Goal: Register for event/course

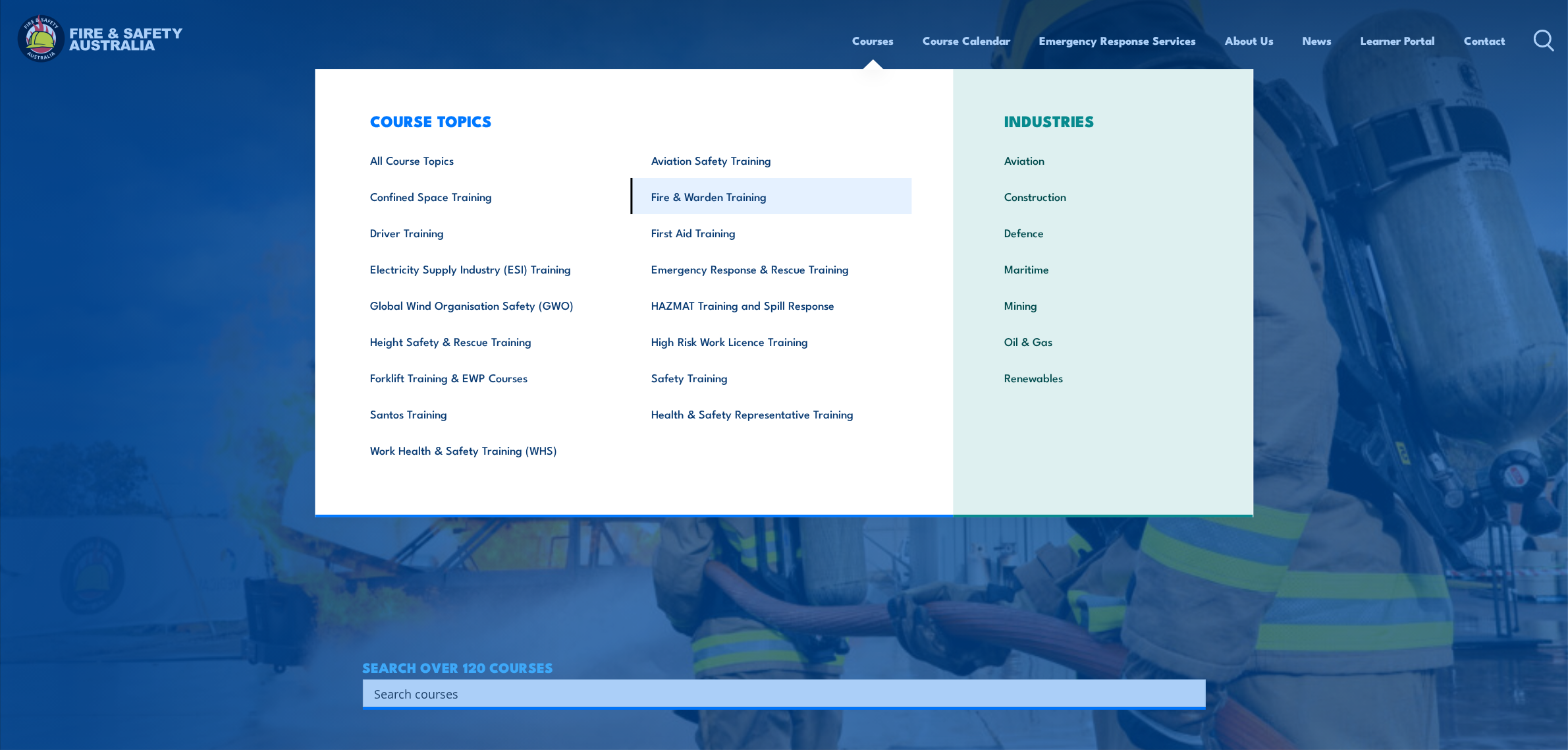
click at [712, 198] on link "Fire & Warden Training" at bounding box center [771, 196] width 281 height 36
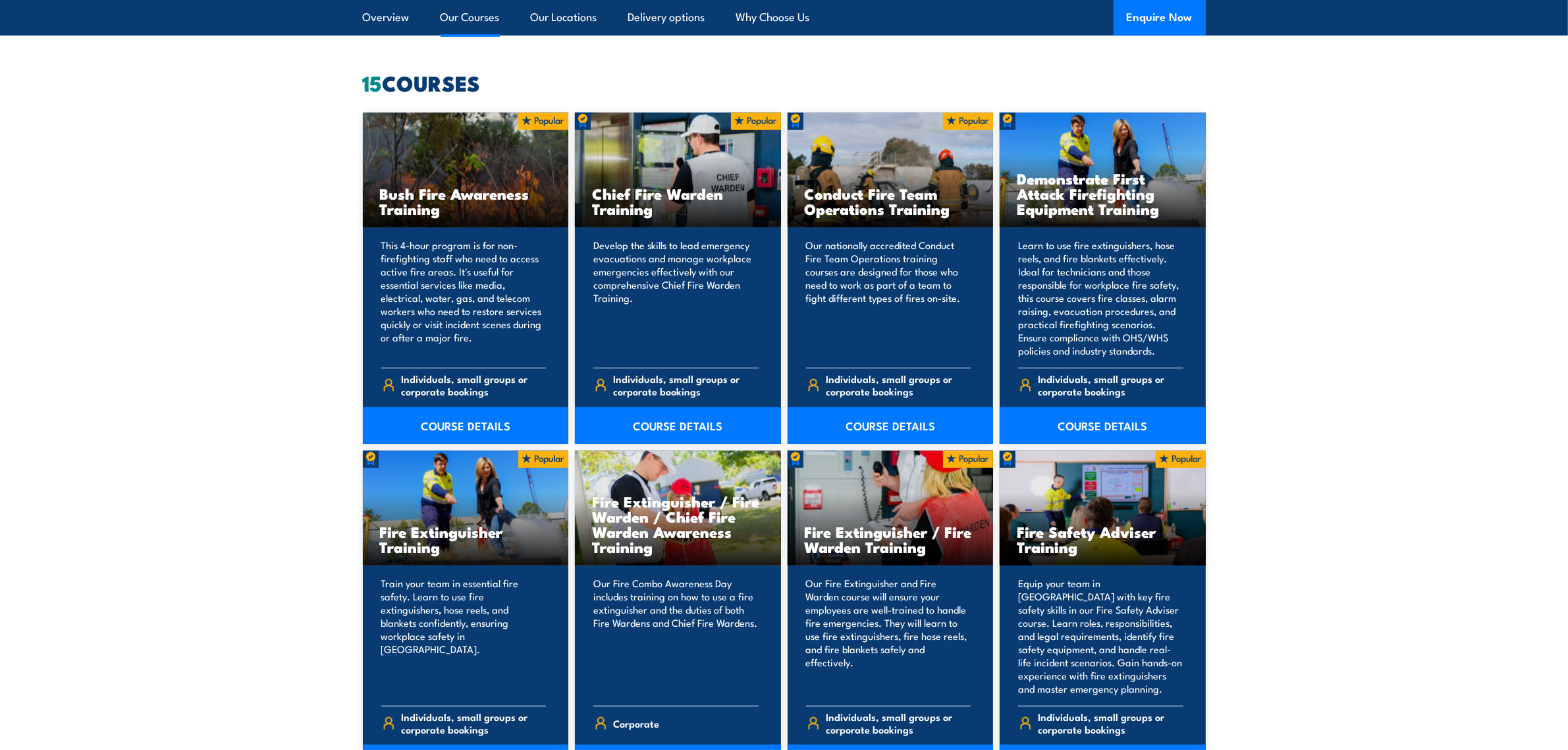
scroll to position [1153, 0]
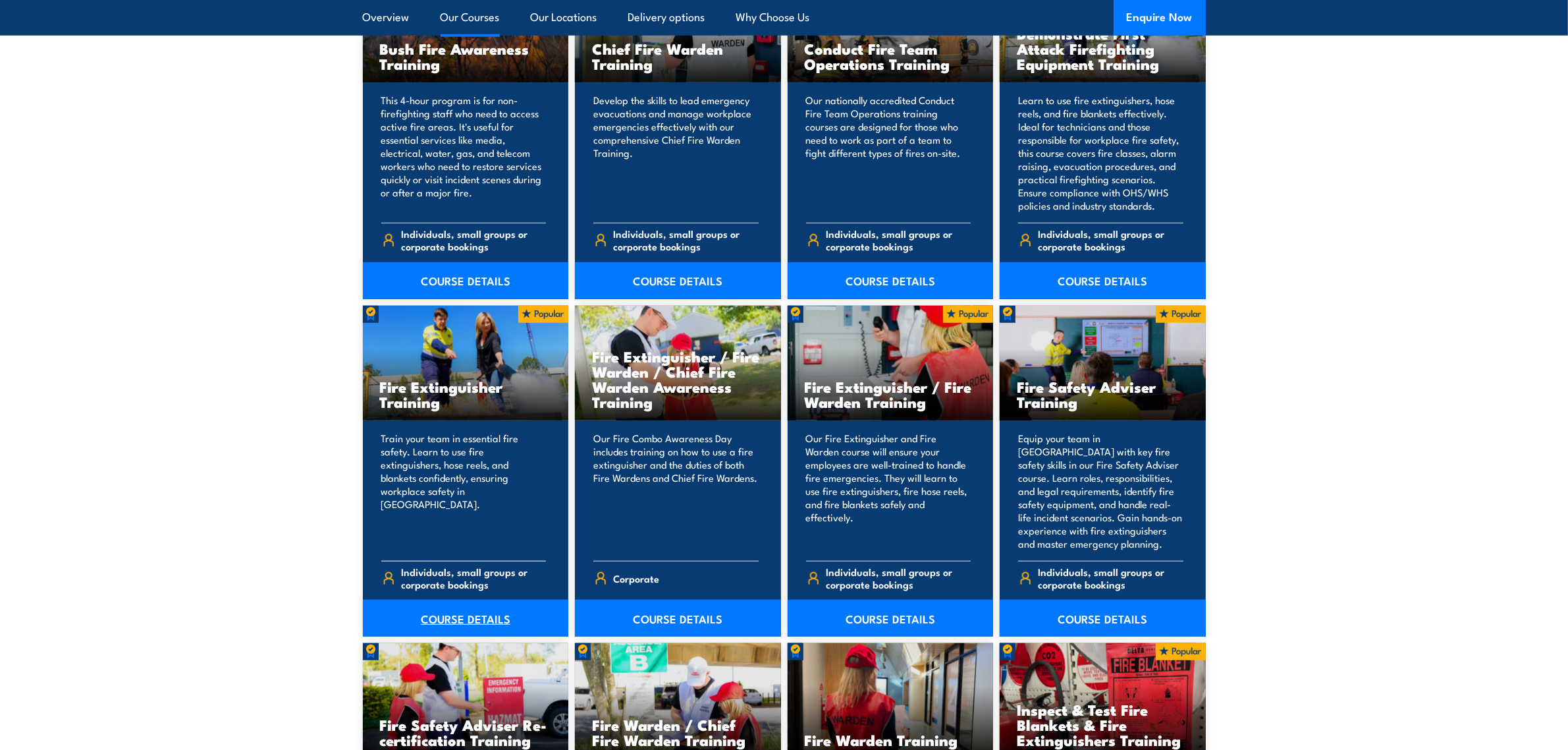
click at [471, 612] on link "COURSE DETAILS" at bounding box center [465, 618] width 206 height 37
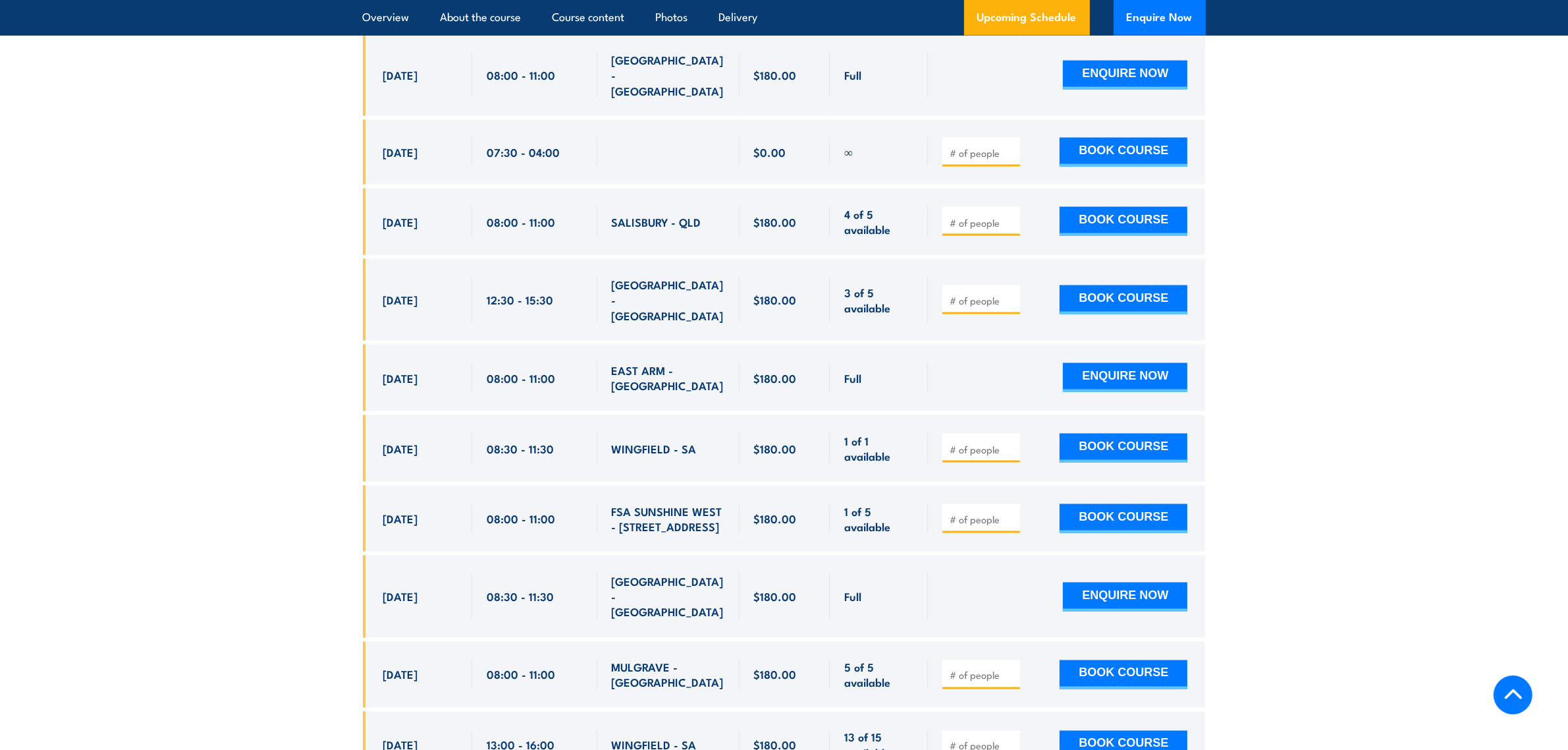
scroll to position [2306, 0]
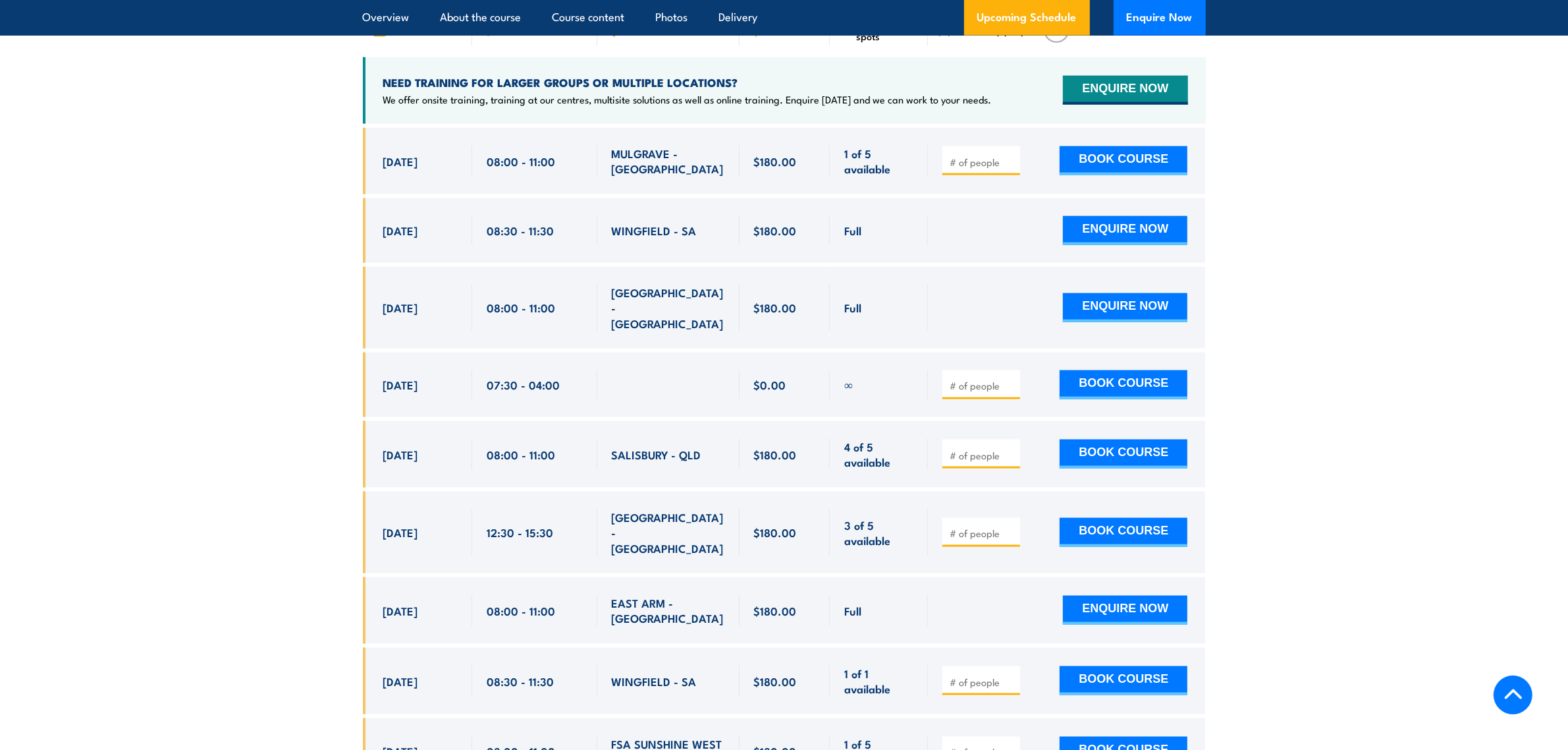
click at [959, 370] on div at bounding box center [981, 385] width 78 height 29
click at [959, 379] on input "number" at bounding box center [982, 386] width 66 height 13
click at [1194, 352] on div "1 BOOK COURSE" at bounding box center [1066, 385] width 277 height 65
click at [1154, 370] on button "BOOK COURSE" at bounding box center [1124, 385] width 128 height 29
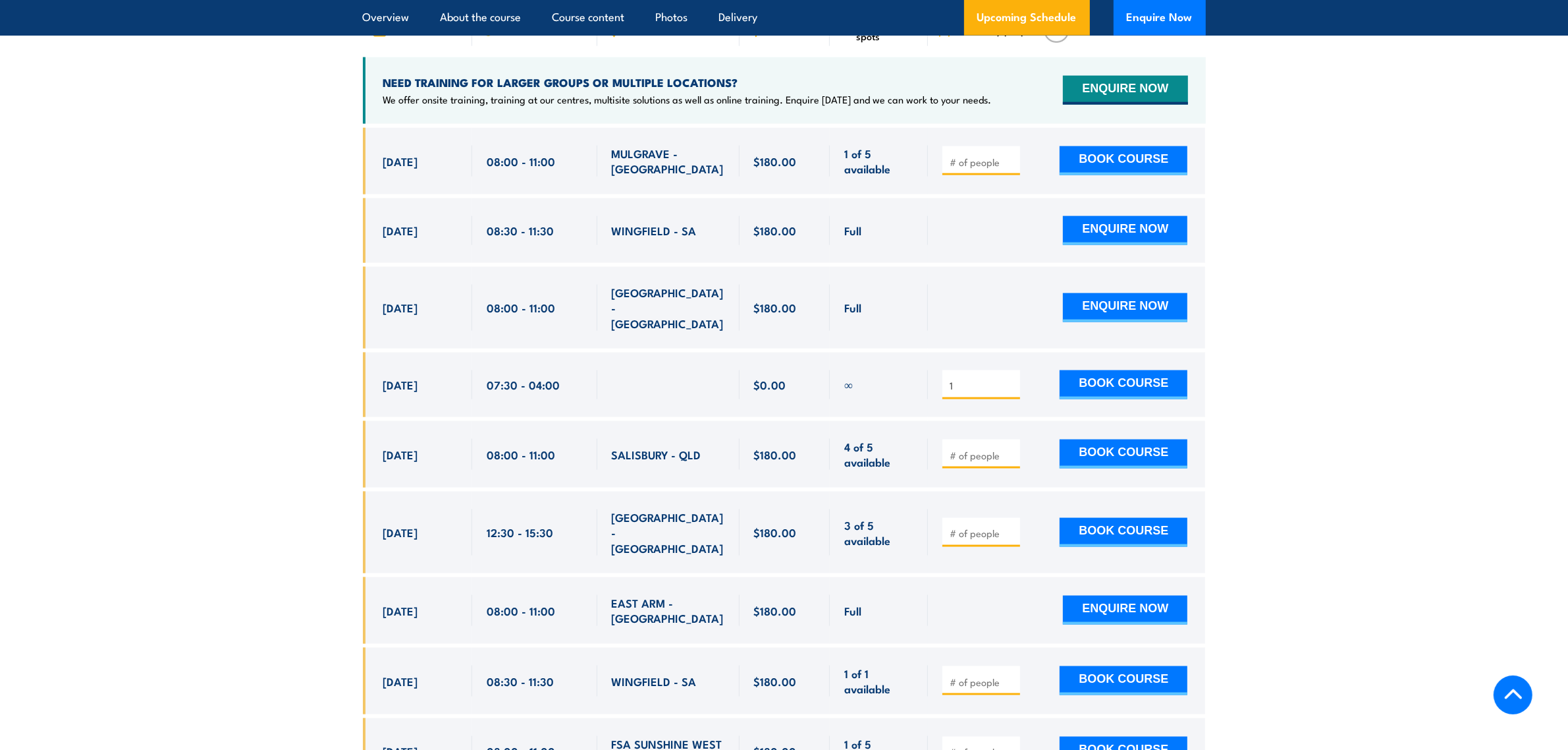
click at [992, 379] on input "1" at bounding box center [982, 386] width 66 height 13
click at [1006, 379] on input "0" at bounding box center [982, 386] width 66 height 13
click at [1134, 370] on button "BOOK COURSE" at bounding box center [1124, 385] width 128 height 29
drag, startPoint x: 968, startPoint y: 344, endPoint x: 865, endPoint y: 344, distance: 103.0
click at [865, 352] on div "18 Aug, 2025, 07:30 - 07:30" at bounding box center [784, 385] width 843 height 65
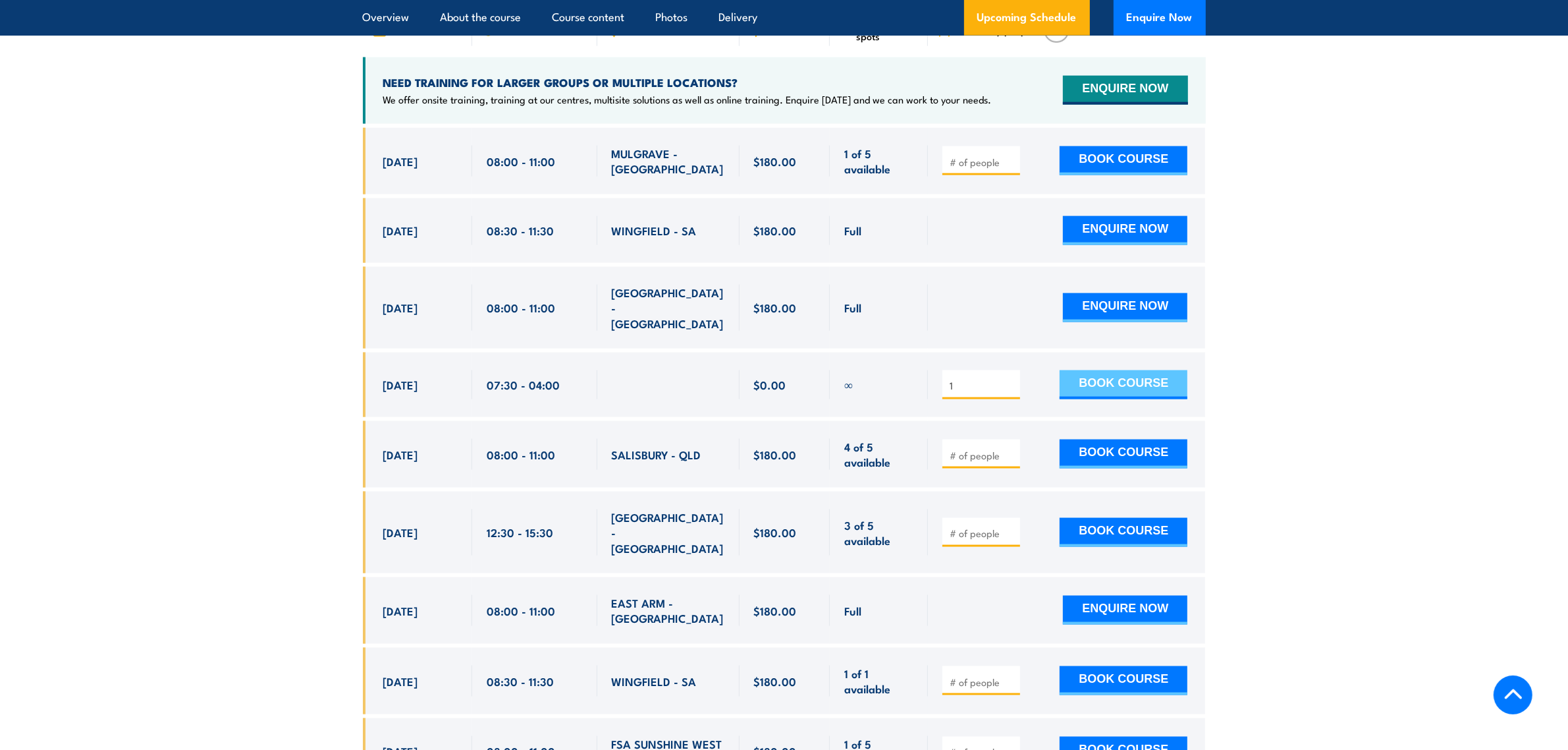
type input "1"
click at [1090, 370] on button "BOOK COURSE" at bounding box center [1124, 385] width 128 height 29
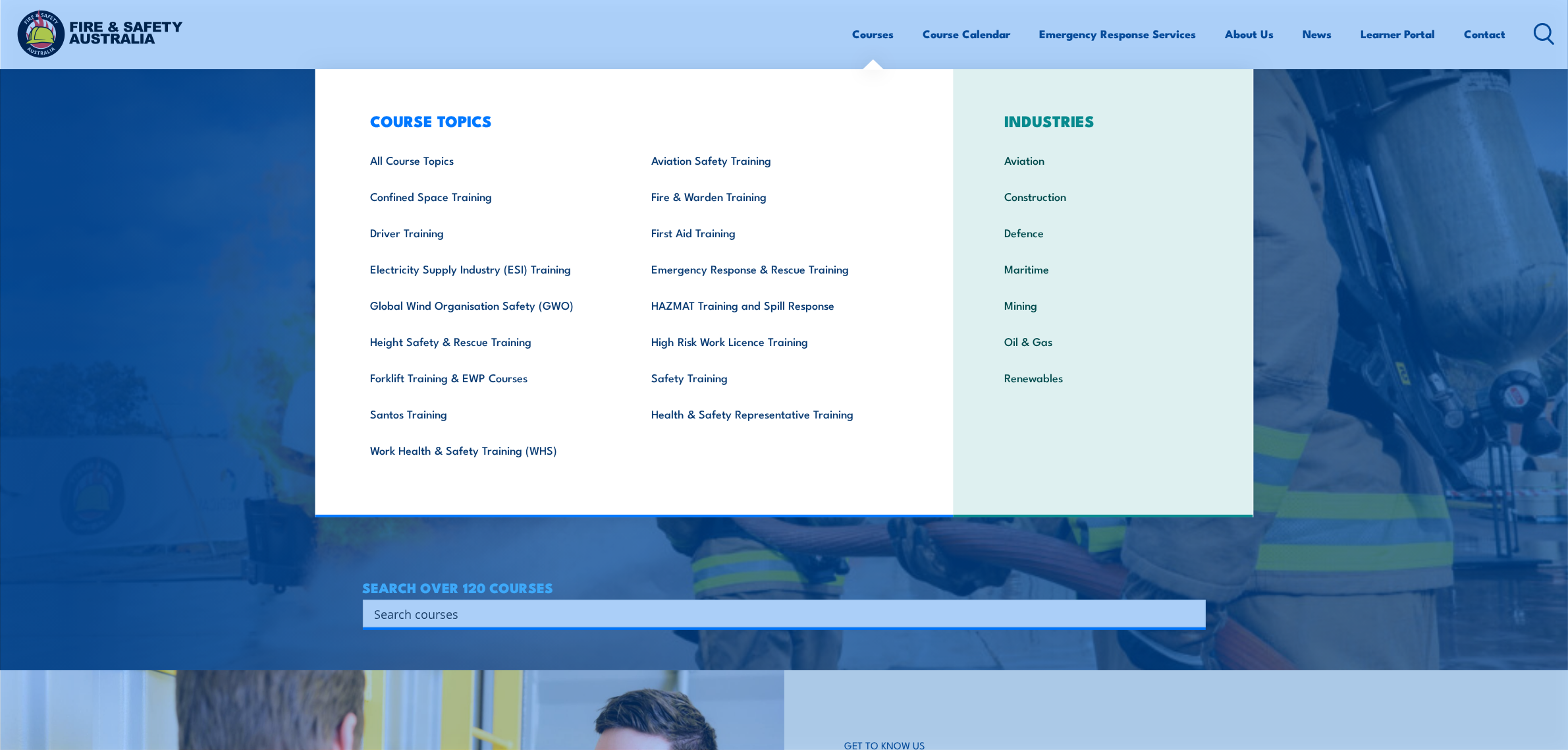
scroll to position [330, 0]
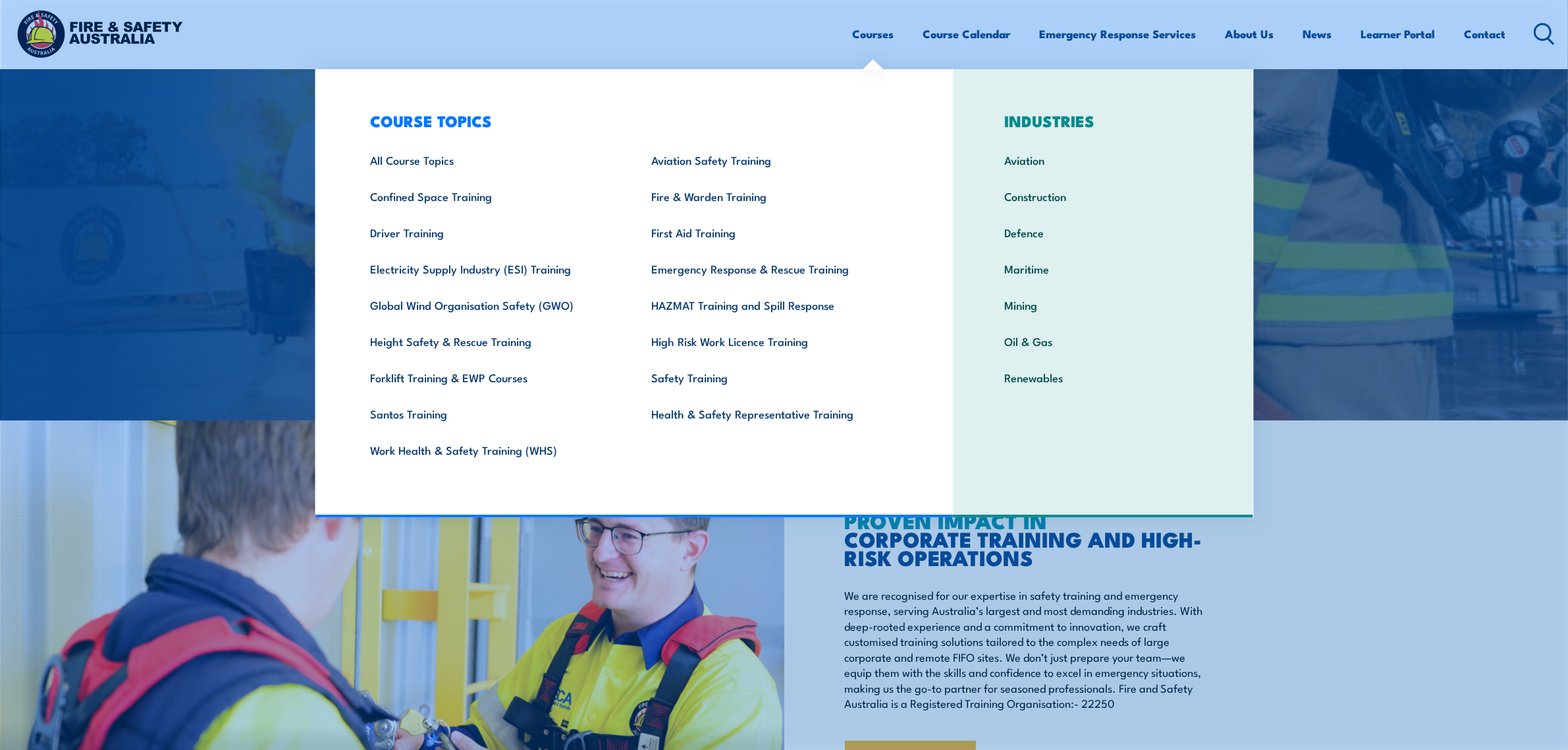
click at [1344, 556] on div "GET TO KNOW US PROVEN IMPACT IN CORPORATE TRAINING AND HIGH-RISK OPERATIONS We …" at bounding box center [1176, 632] width 784 height 424
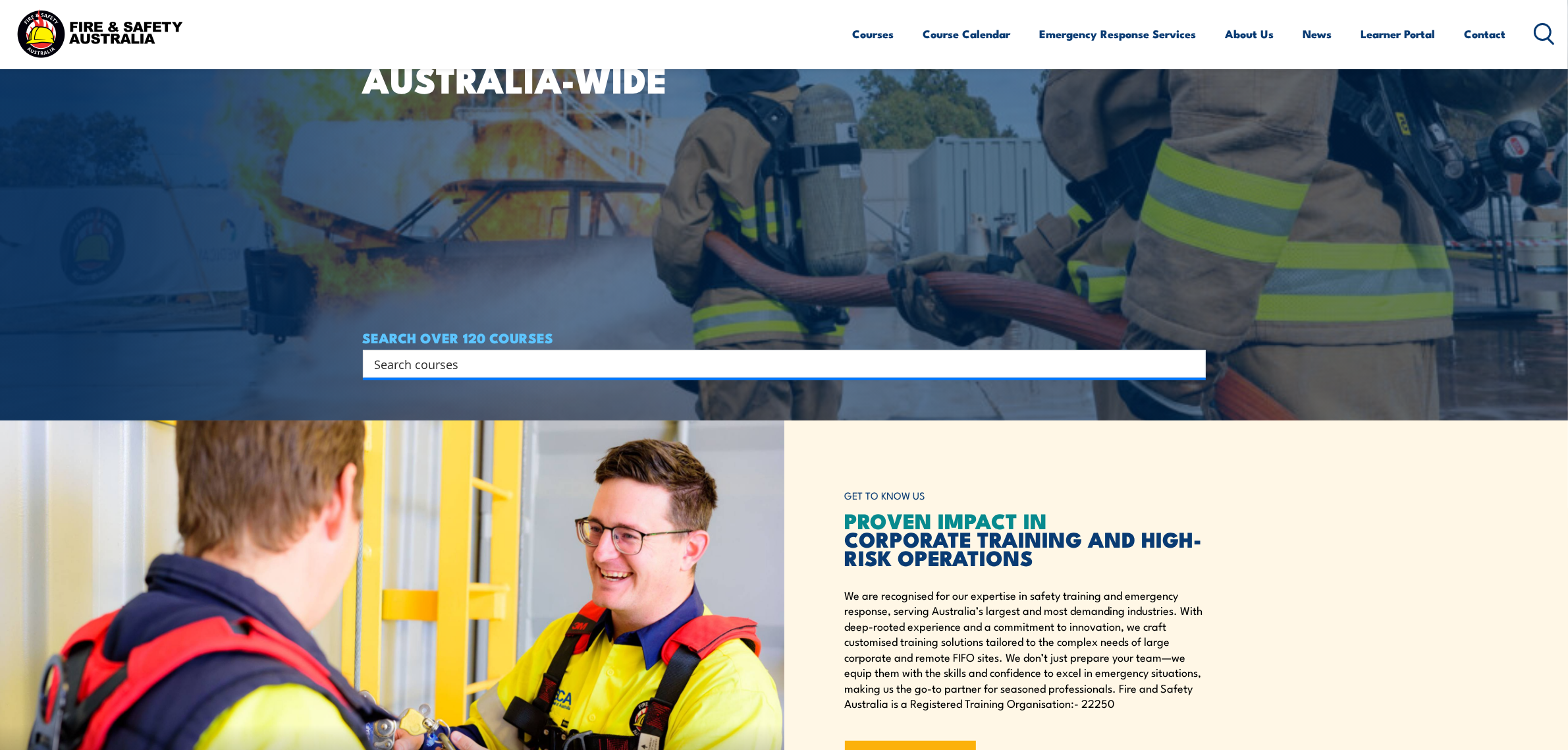
click at [925, 367] on input "Search input" at bounding box center [776, 364] width 802 height 19
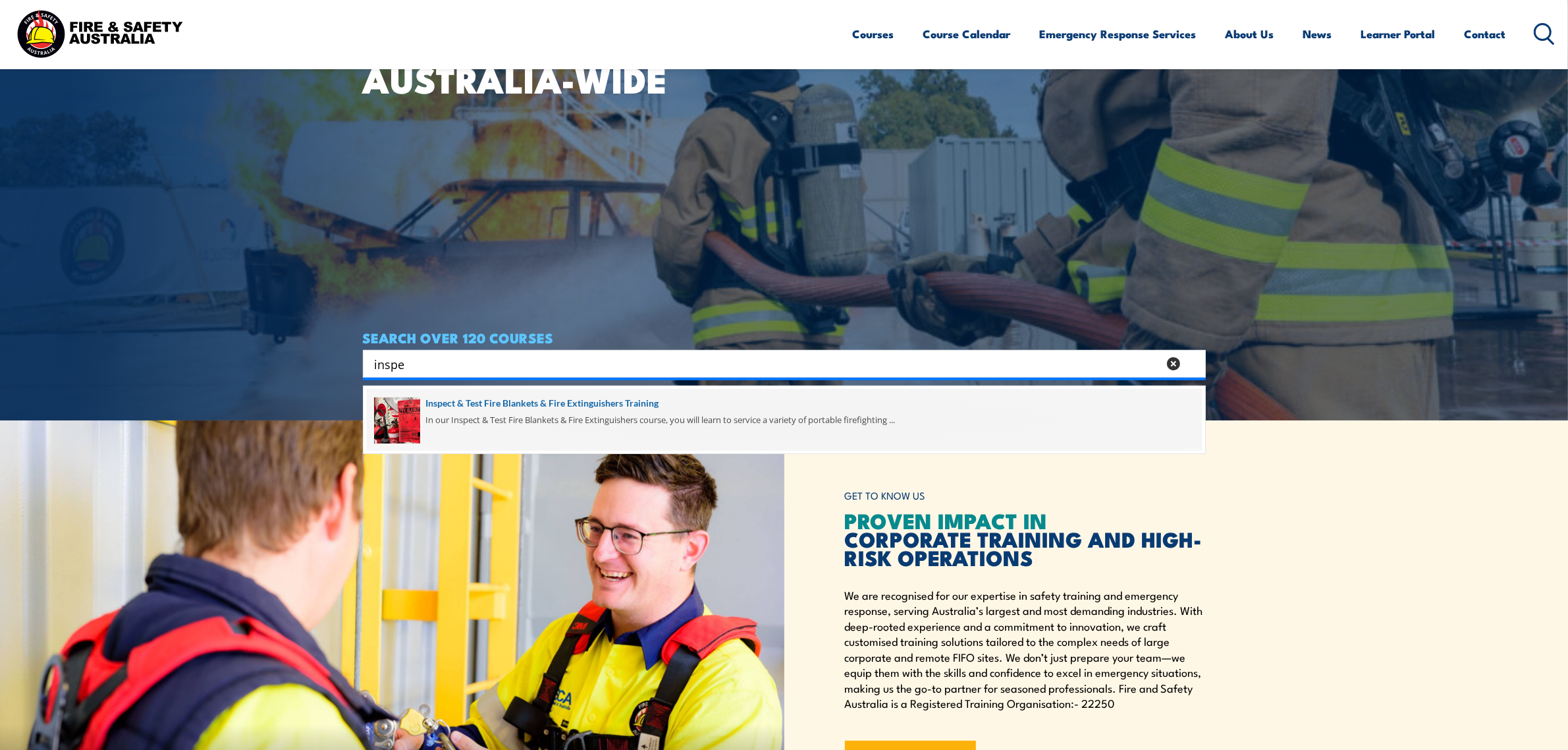
type input "inspe"
click at [759, 419] on span at bounding box center [784, 420] width 835 height 62
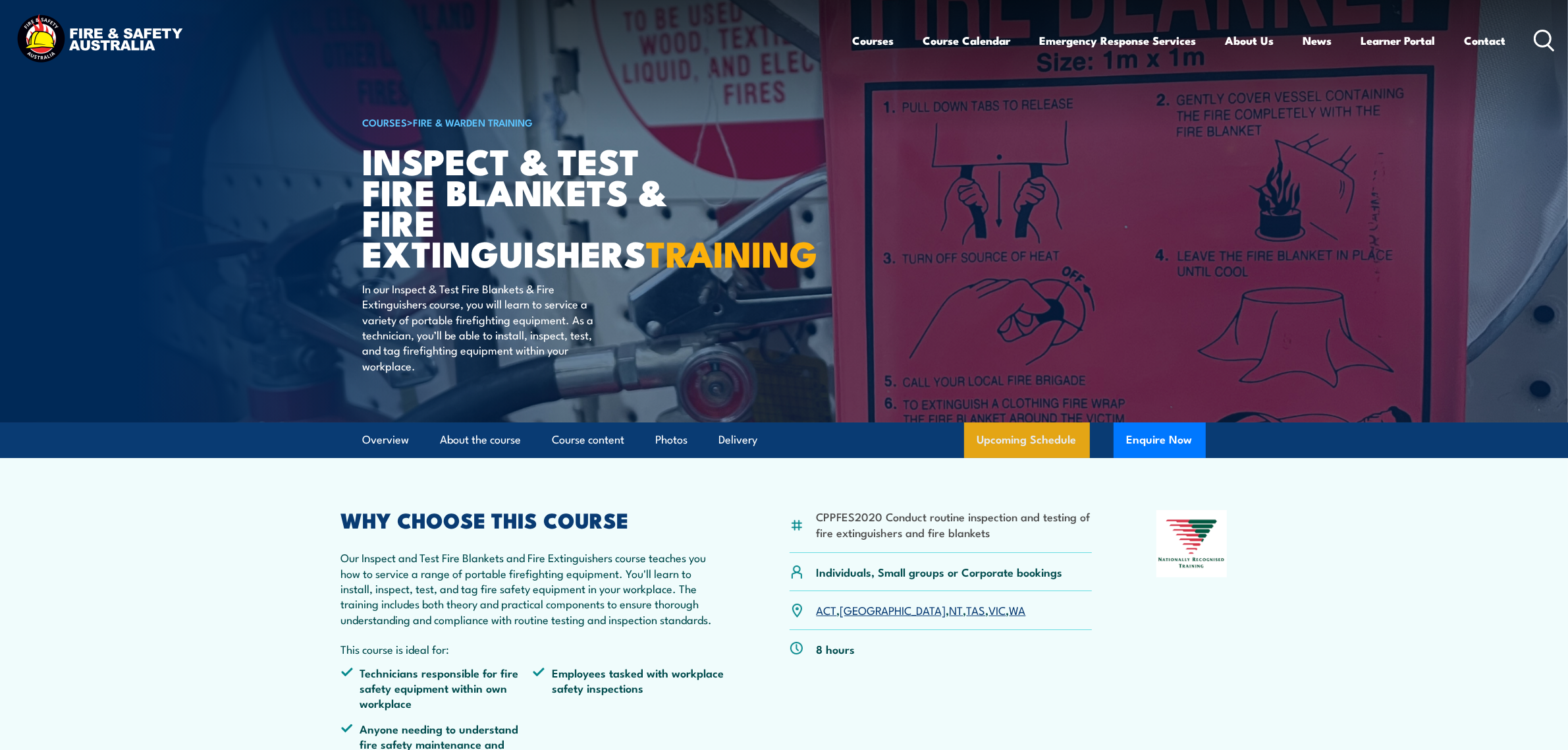
click at [1056, 458] on link "Upcoming Schedule" at bounding box center [1026, 440] width 125 height 36
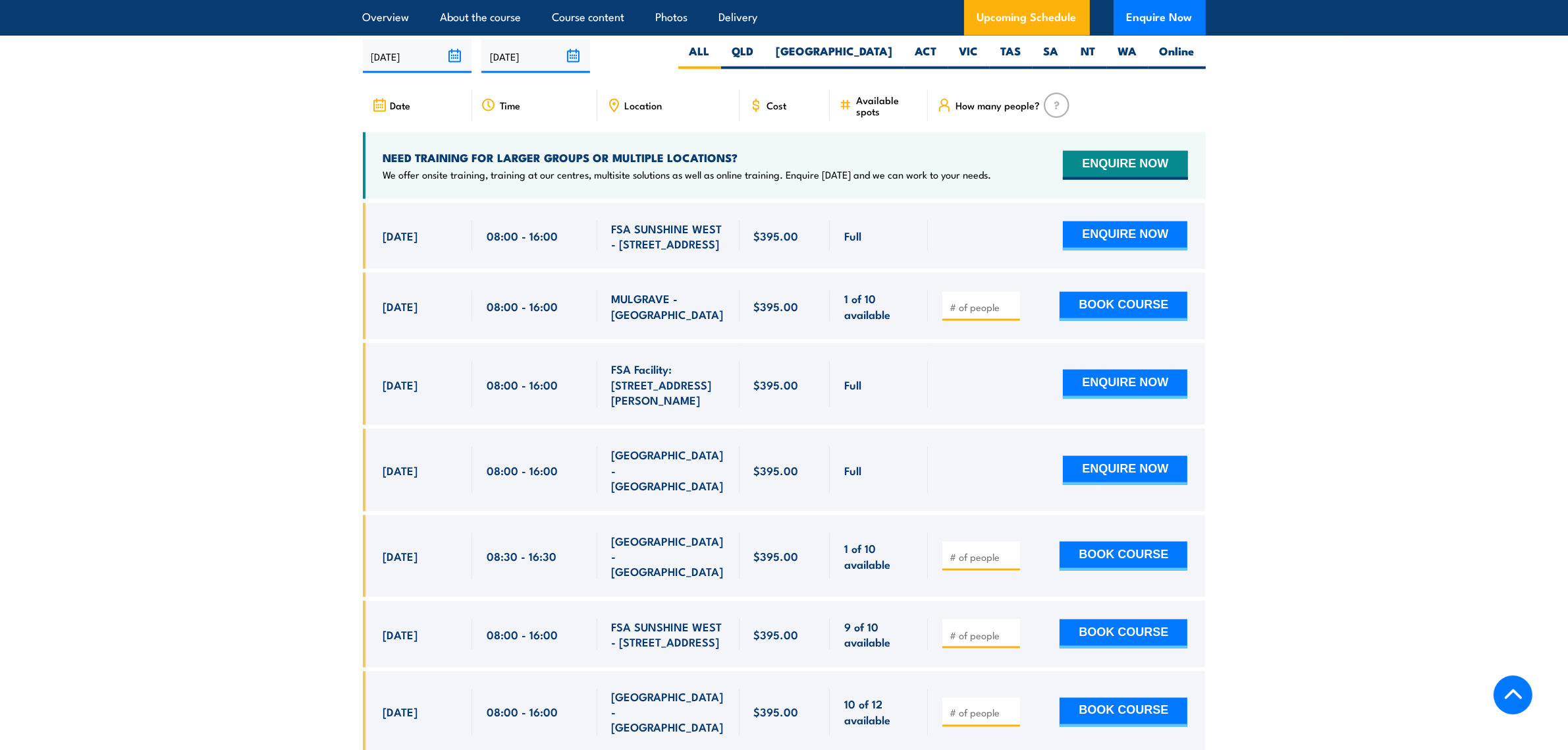
scroll to position [2448, 0]
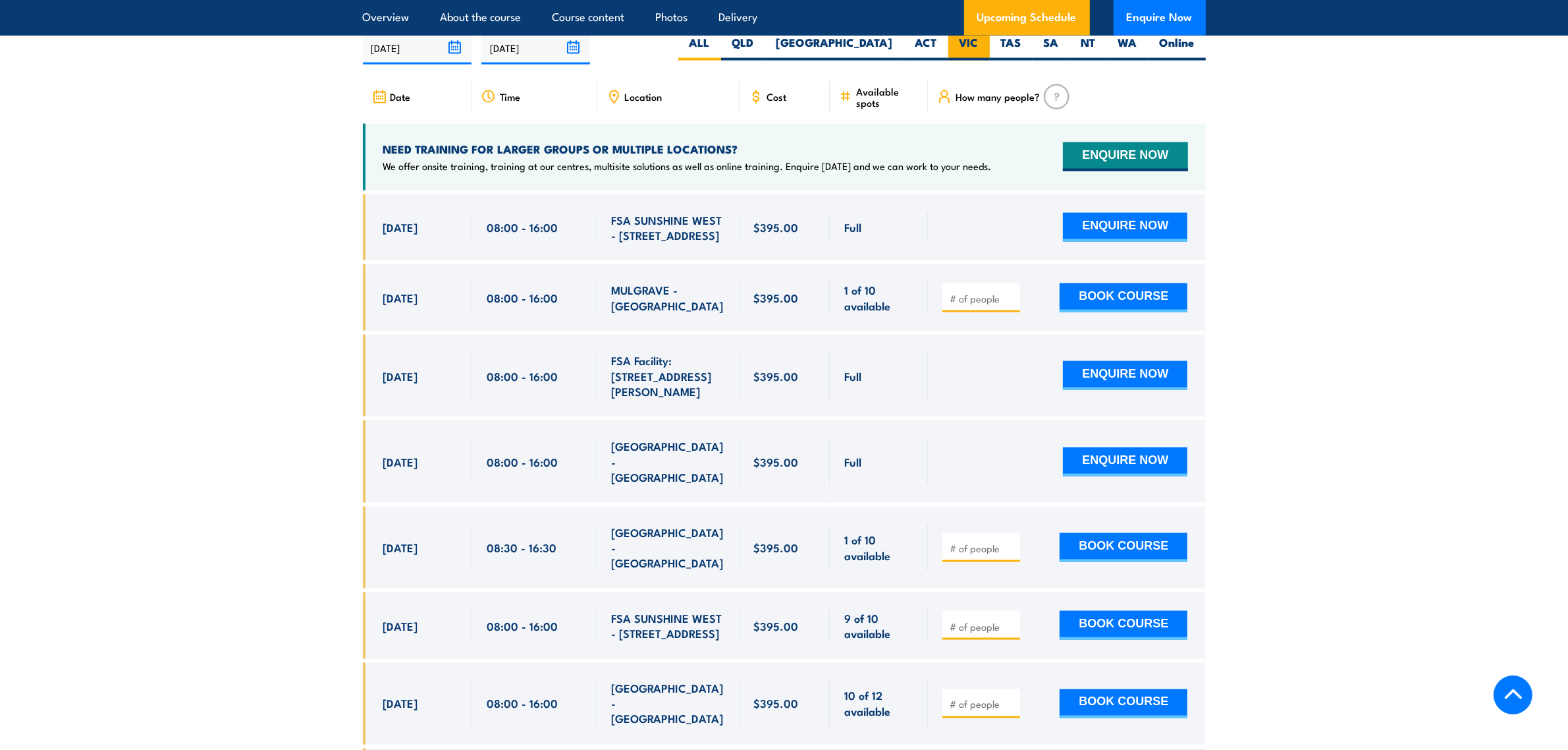
click at [983, 61] on label "VIC" at bounding box center [968, 48] width 41 height 26
click at [983, 44] on input "VIC" at bounding box center [983, 39] width 9 height 9
radio input "true"
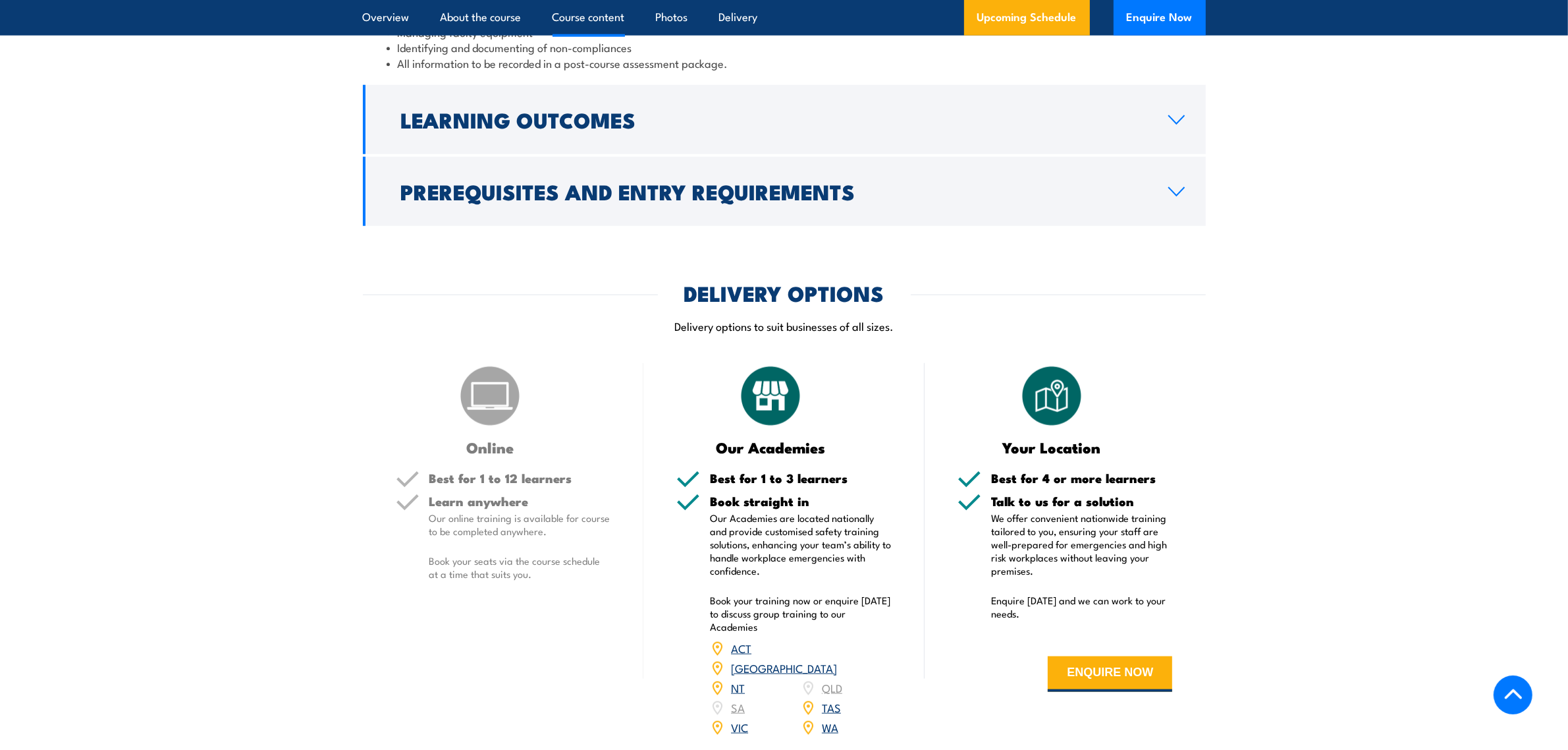
scroll to position [1460, 0]
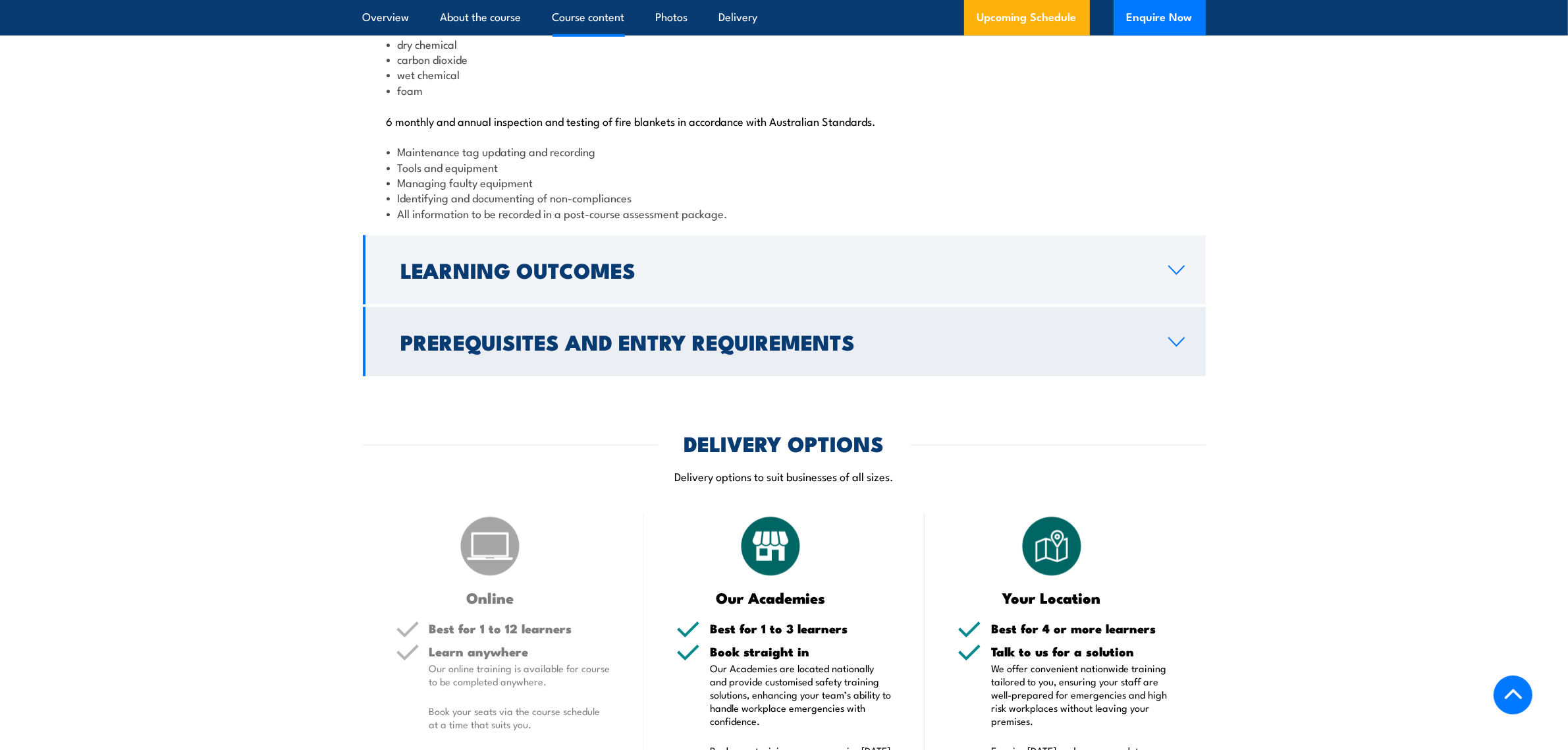
click at [577, 351] on h2 "Prerequisites and Entry Requirements" at bounding box center [774, 341] width 746 height 19
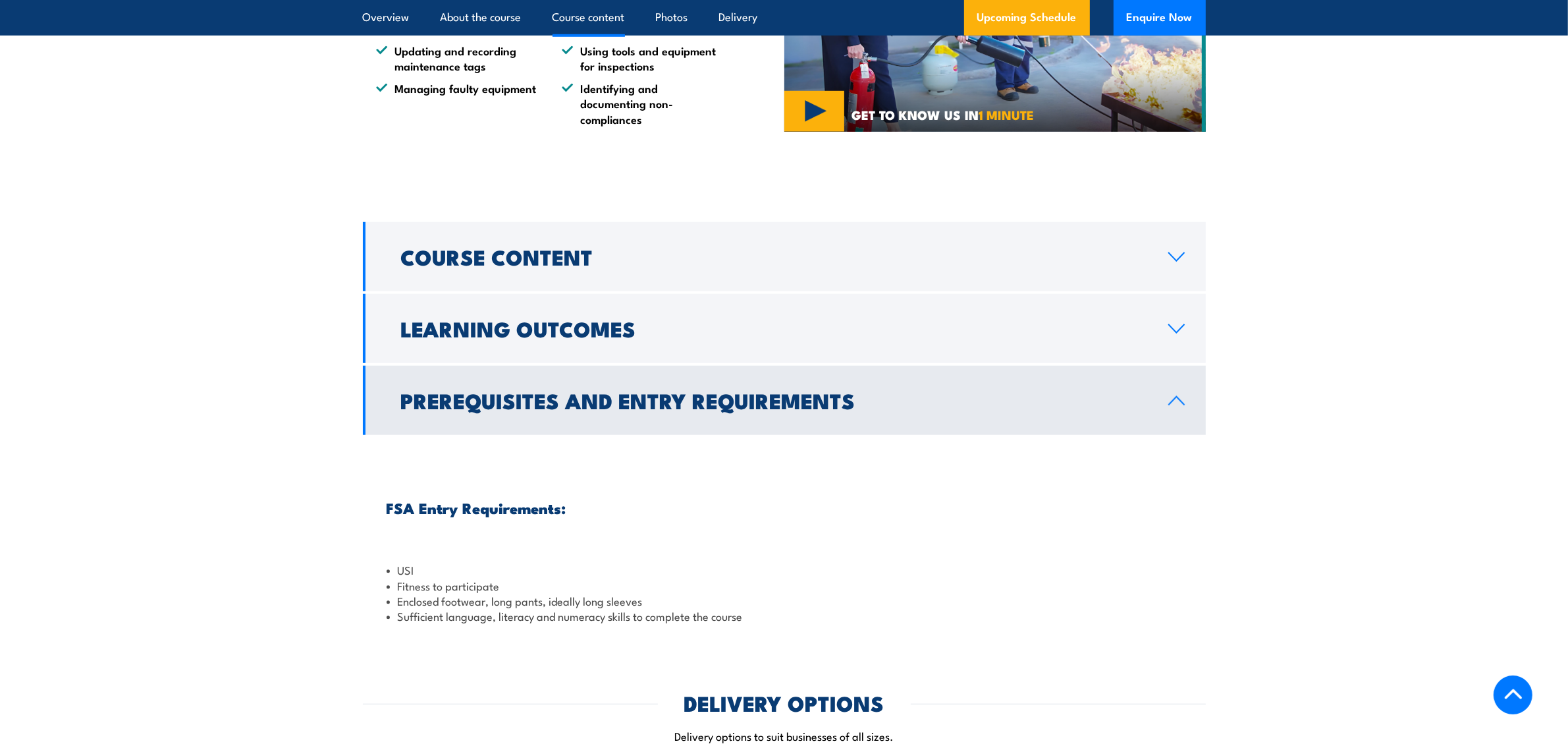
scroll to position [1130, 0]
click at [765, 292] on link "Course Content" at bounding box center [784, 257] width 843 height 69
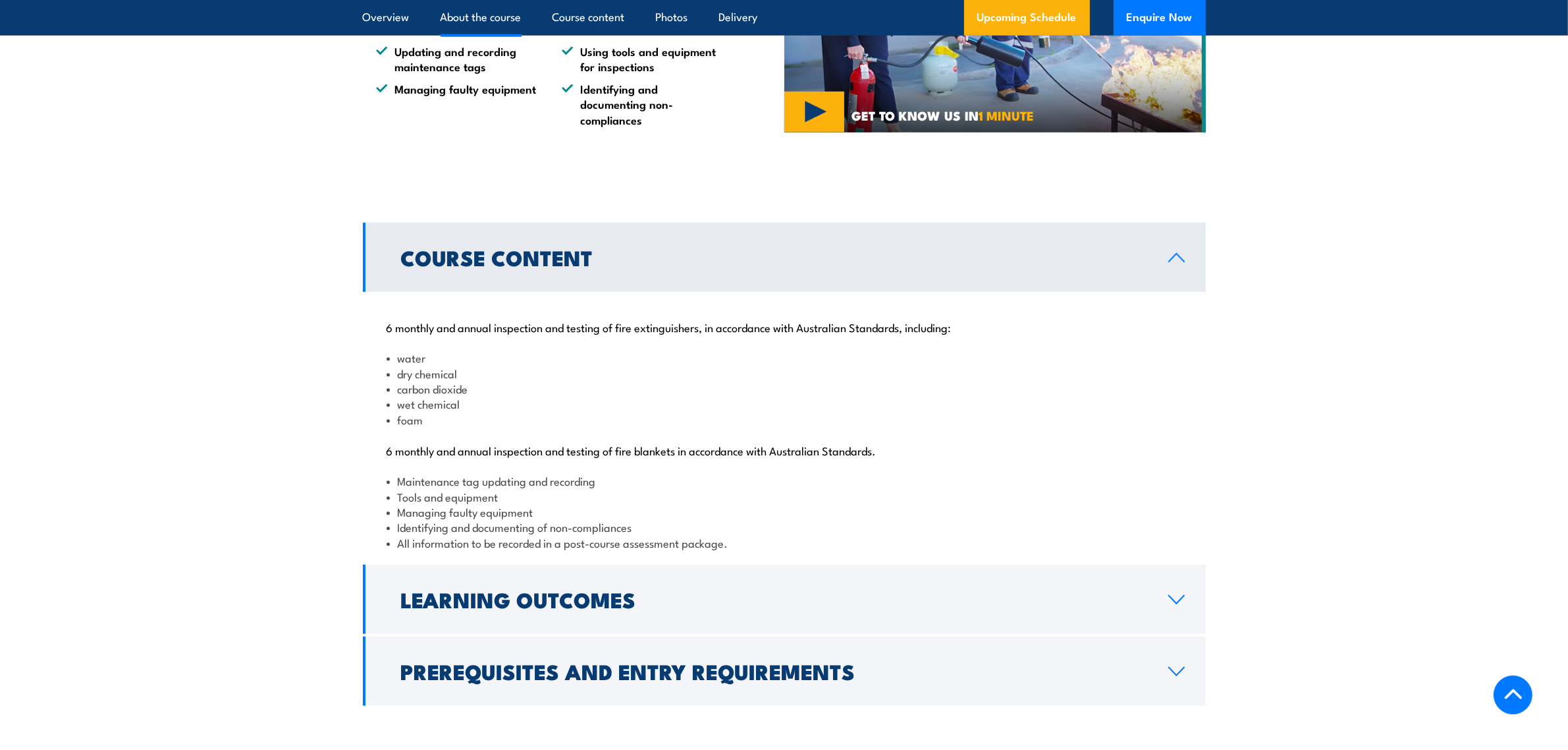
click at [765, 292] on link "Course Content" at bounding box center [784, 257] width 843 height 69
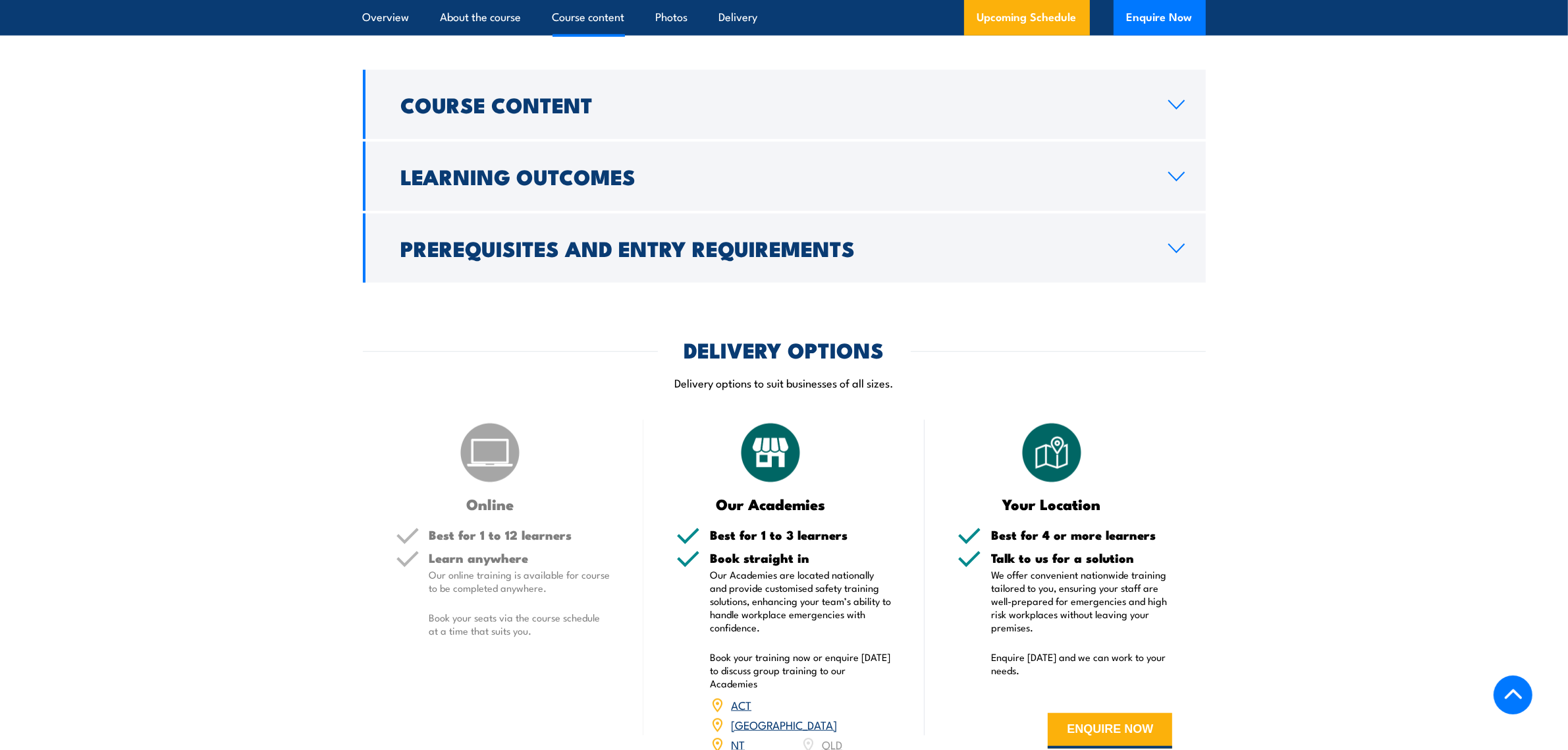
scroll to position [1294, 0]
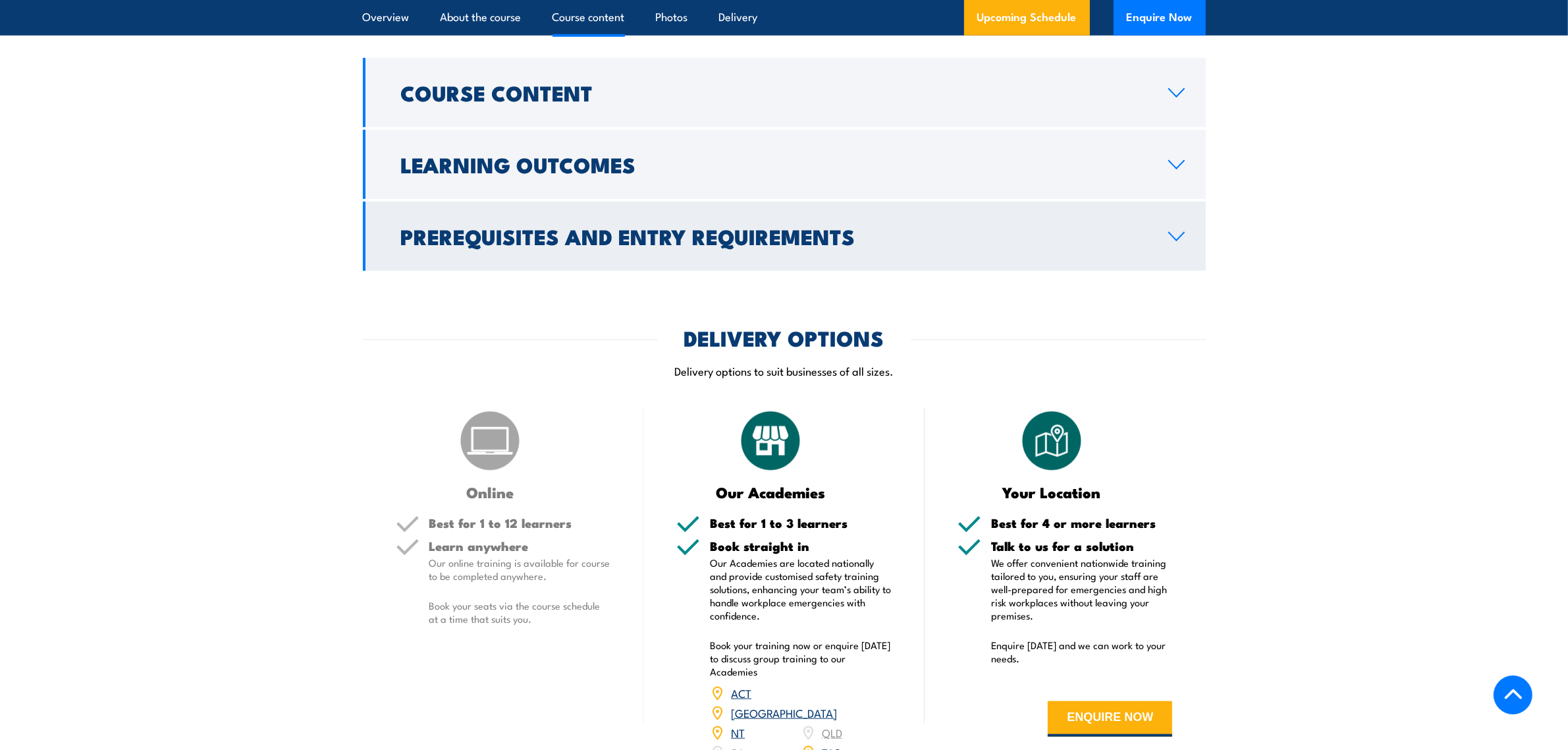
click at [769, 263] on link "Prerequisites and Entry Requirements" at bounding box center [784, 236] width 843 height 69
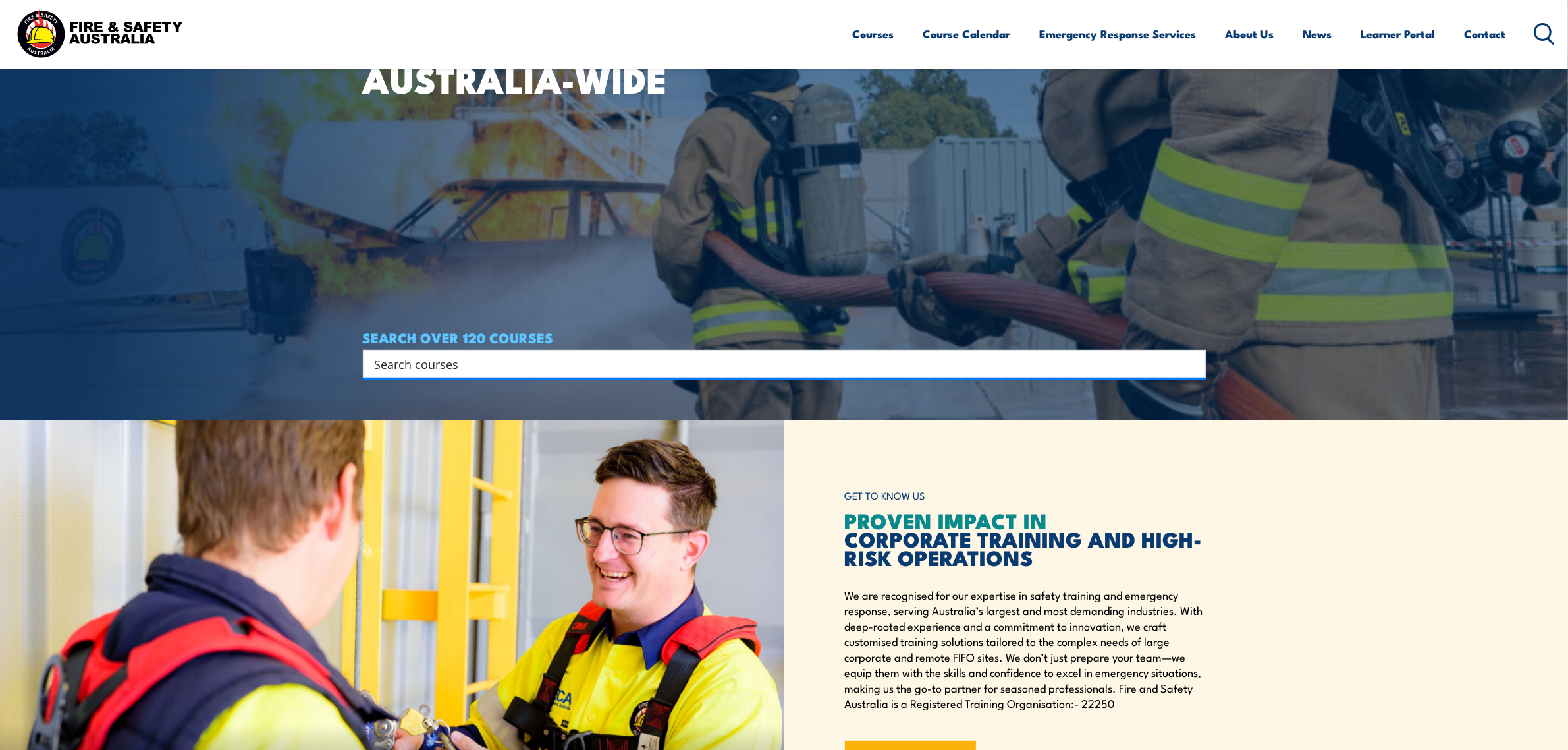
scroll to position [330, 0]
click at [580, 367] on input "Search input" at bounding box center [776, 364] width 802 height 19
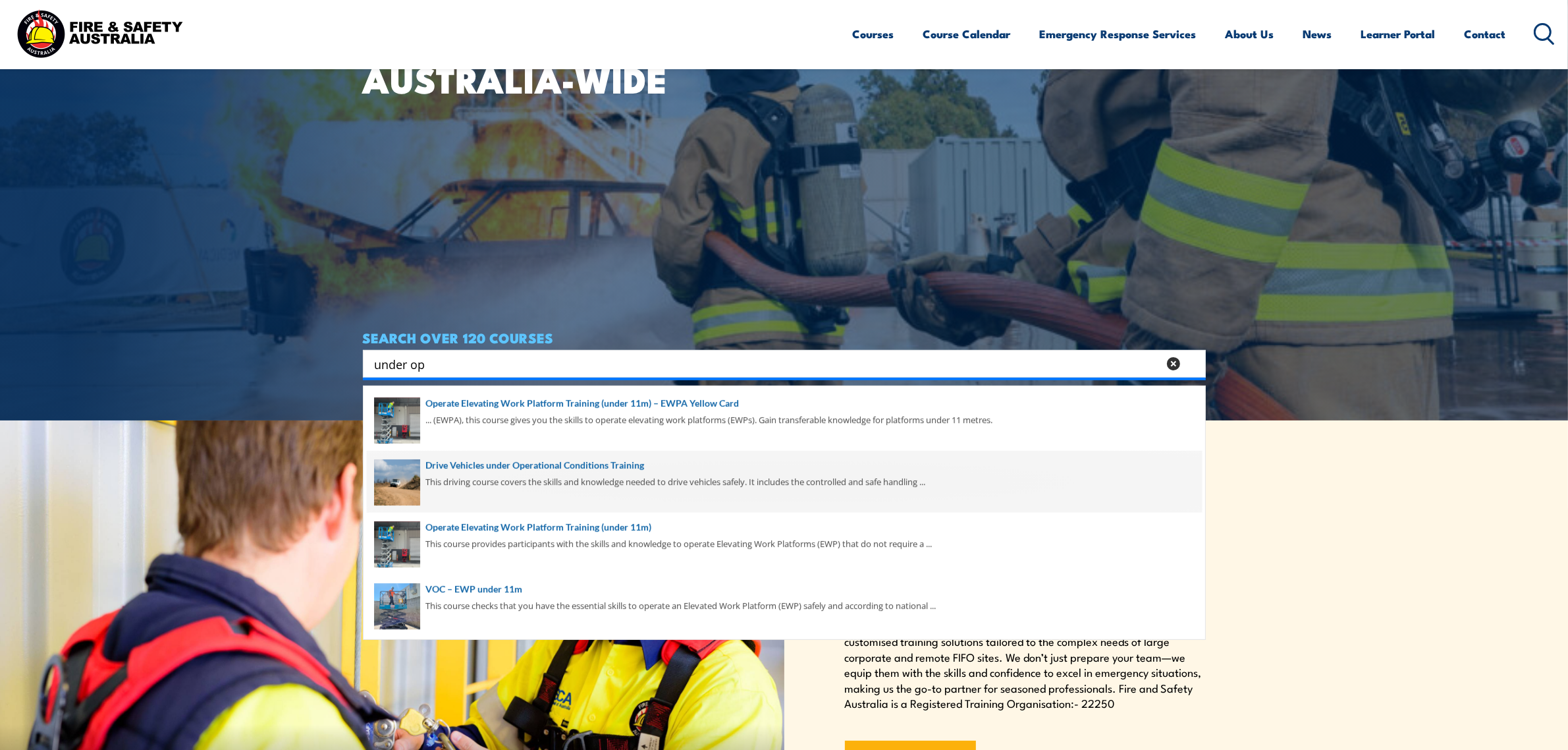
type input "under op"
click at [669, 478] on span at bounding box center [784, 481] width 835 height 62
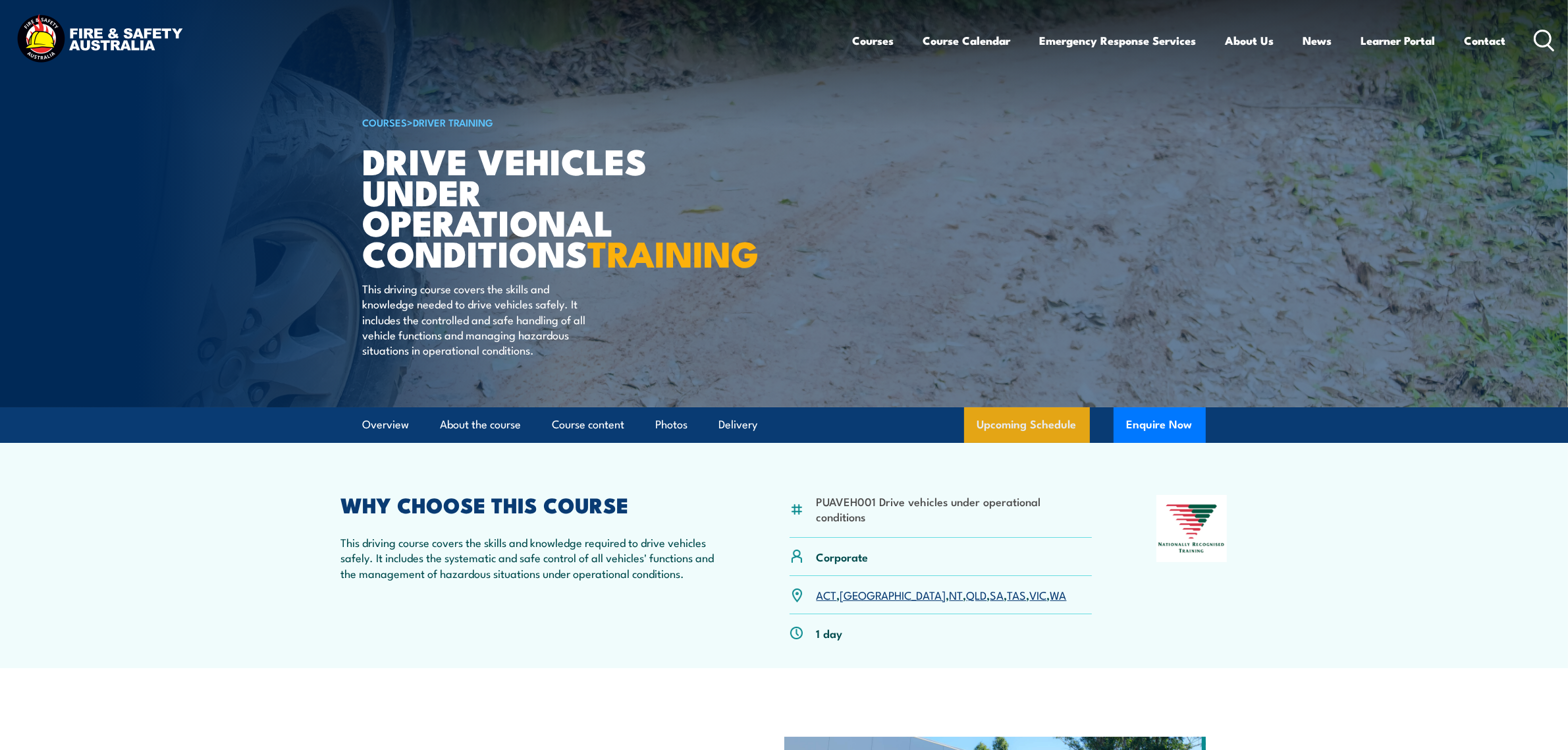
click at [982, 443] on link "Upcoming Schedule" at bounding box center [1026, 425] width 125 height 36
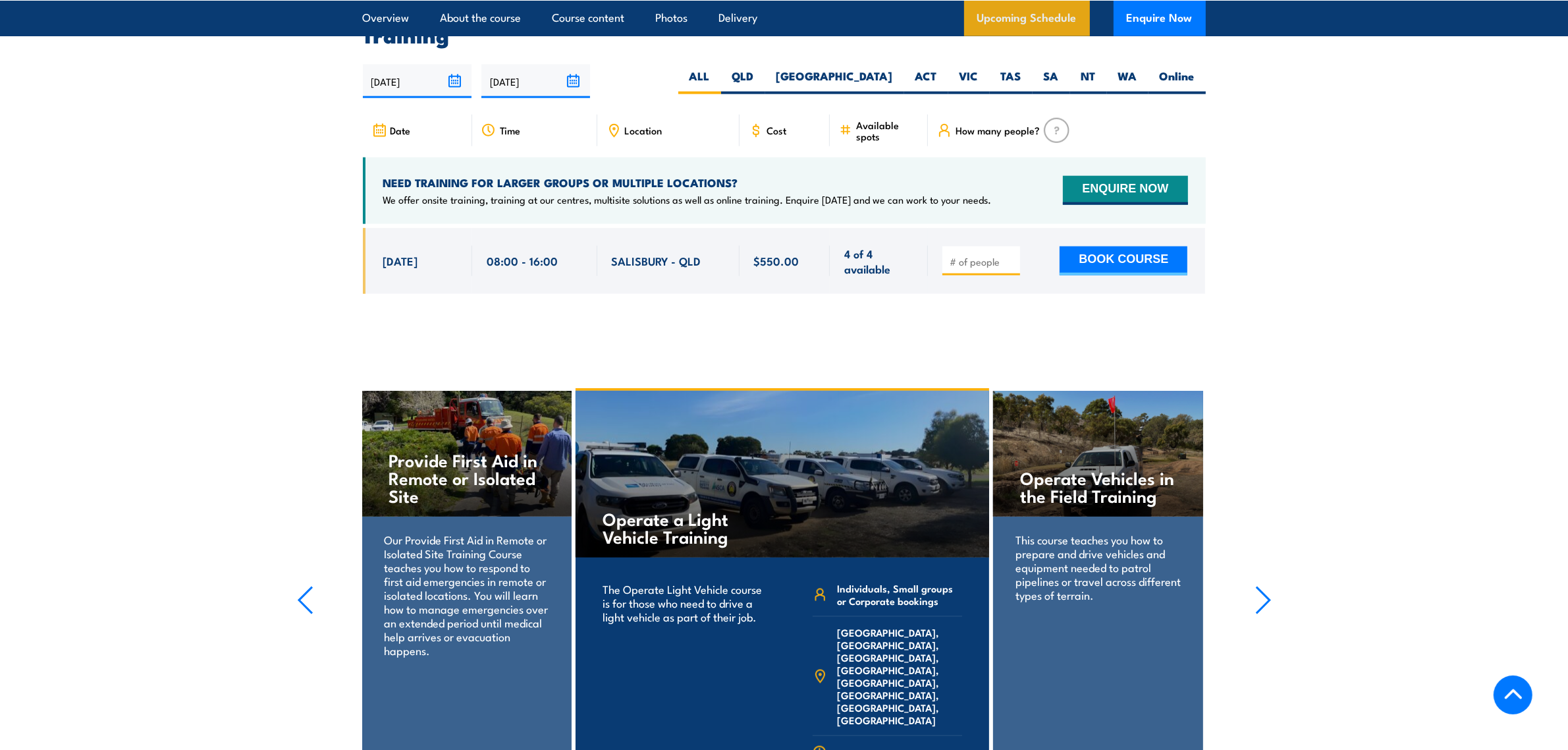
scroll to position [2010, 0]
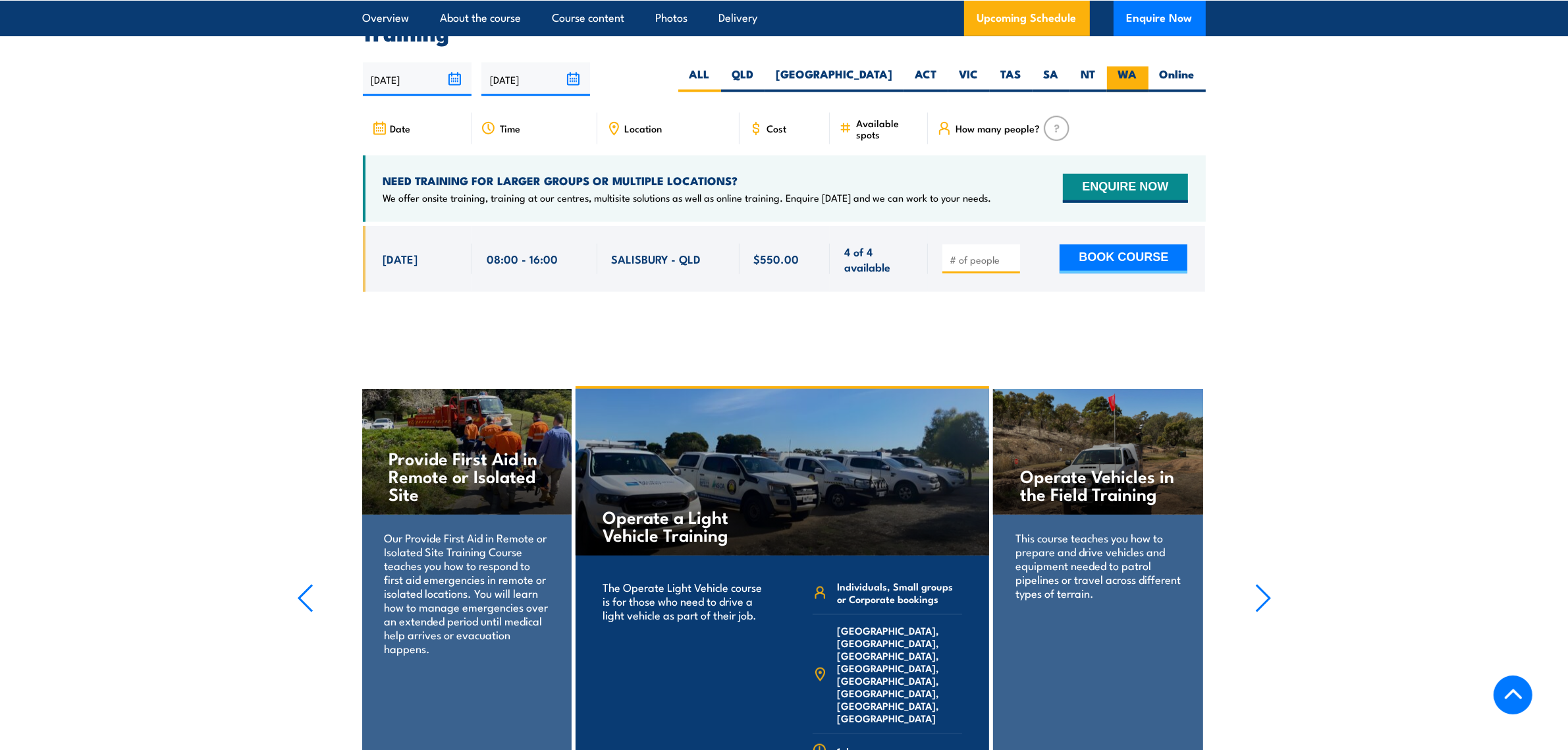
click at [1128, 70] on label "WA" at bounding box center [1127, 79] width 41 height 26
click at [1137, 70] on input "WA" at bounding box center [1141, 70] width 9 height 9
radio input "true"
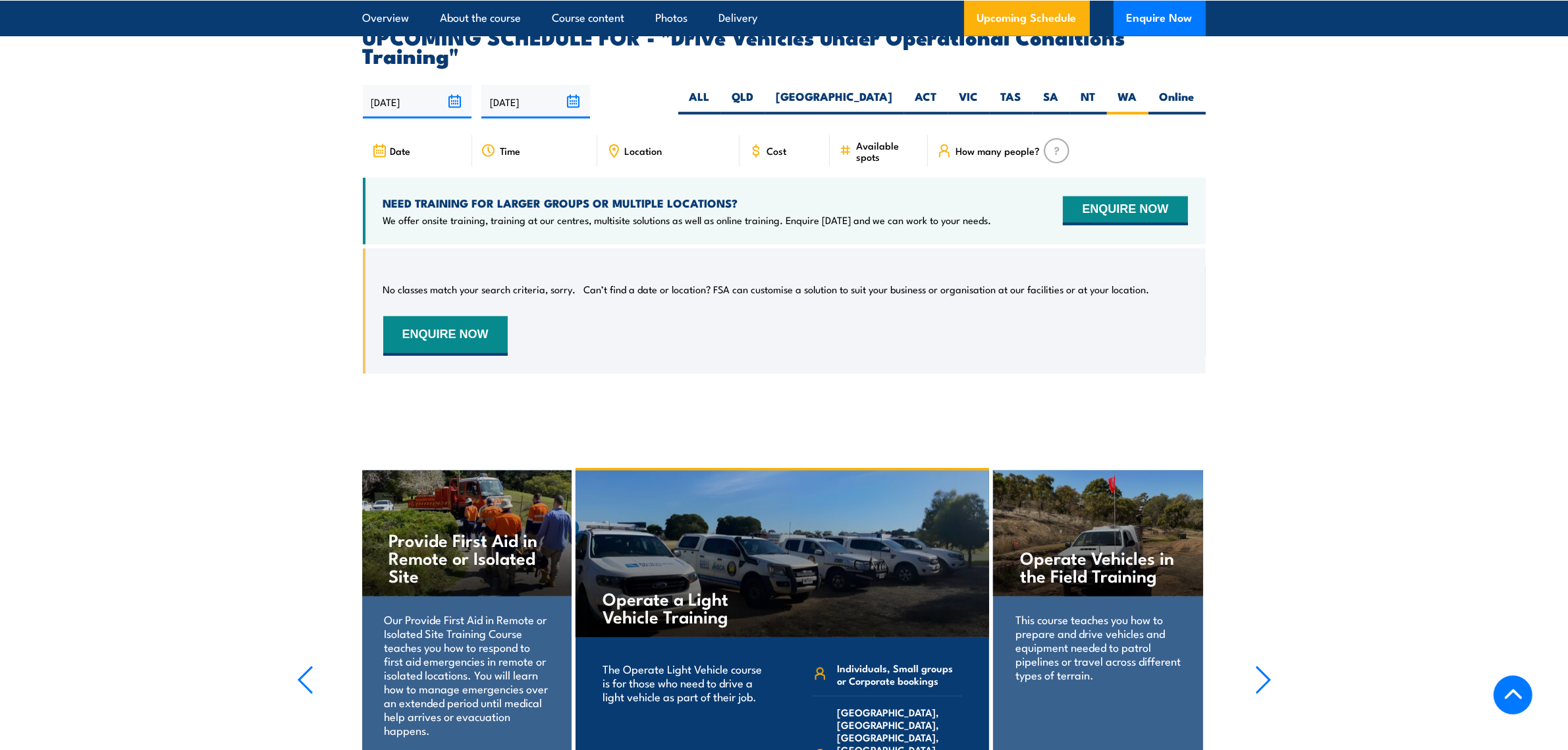
scroll to position [2010, 0]
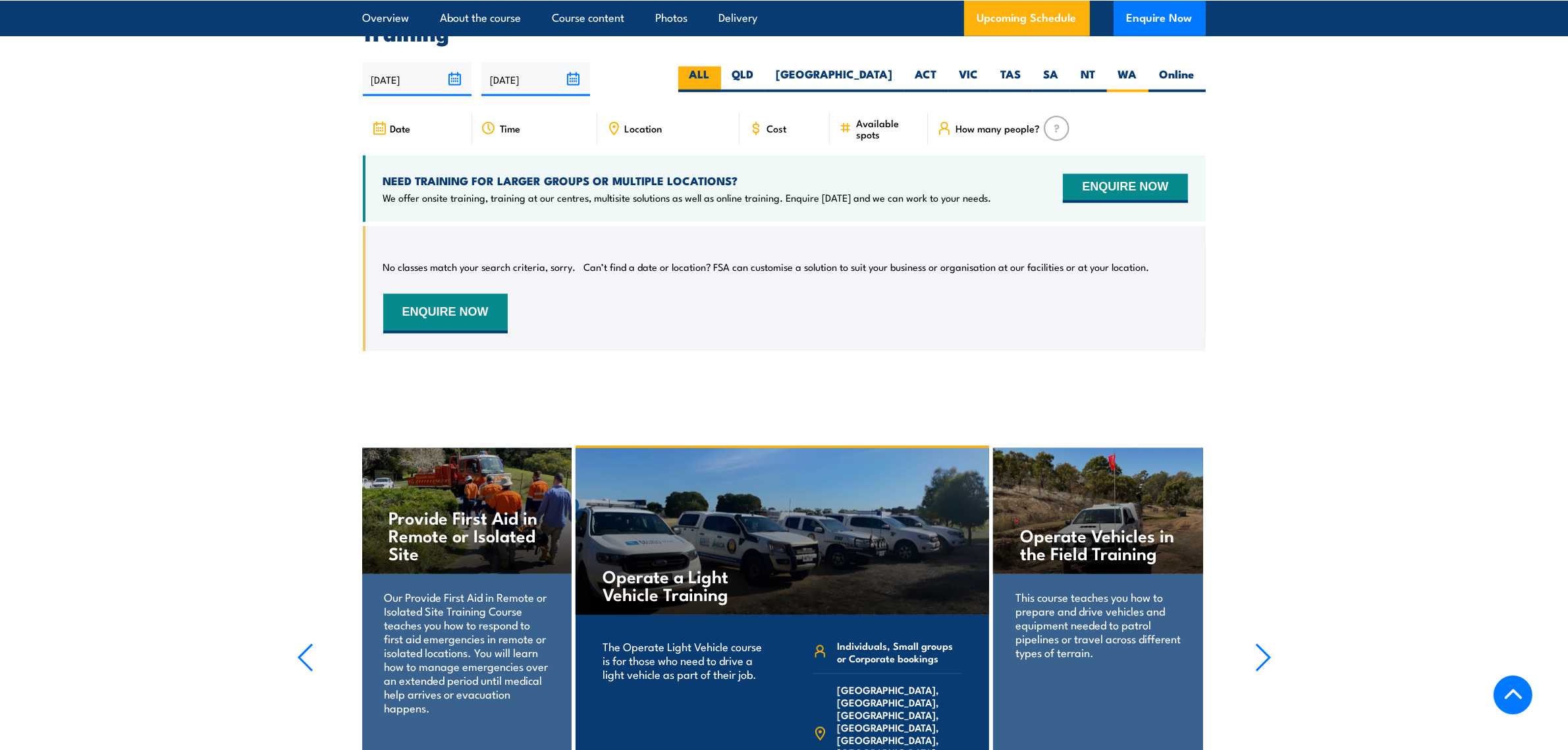
click at [721, 74] on label "ALL" at bounding box center [699, 79] width 43 height 26
click at [718, 74] on input "ALL" at bounding box center [714, 70] width 9 height 9
radio input "true"
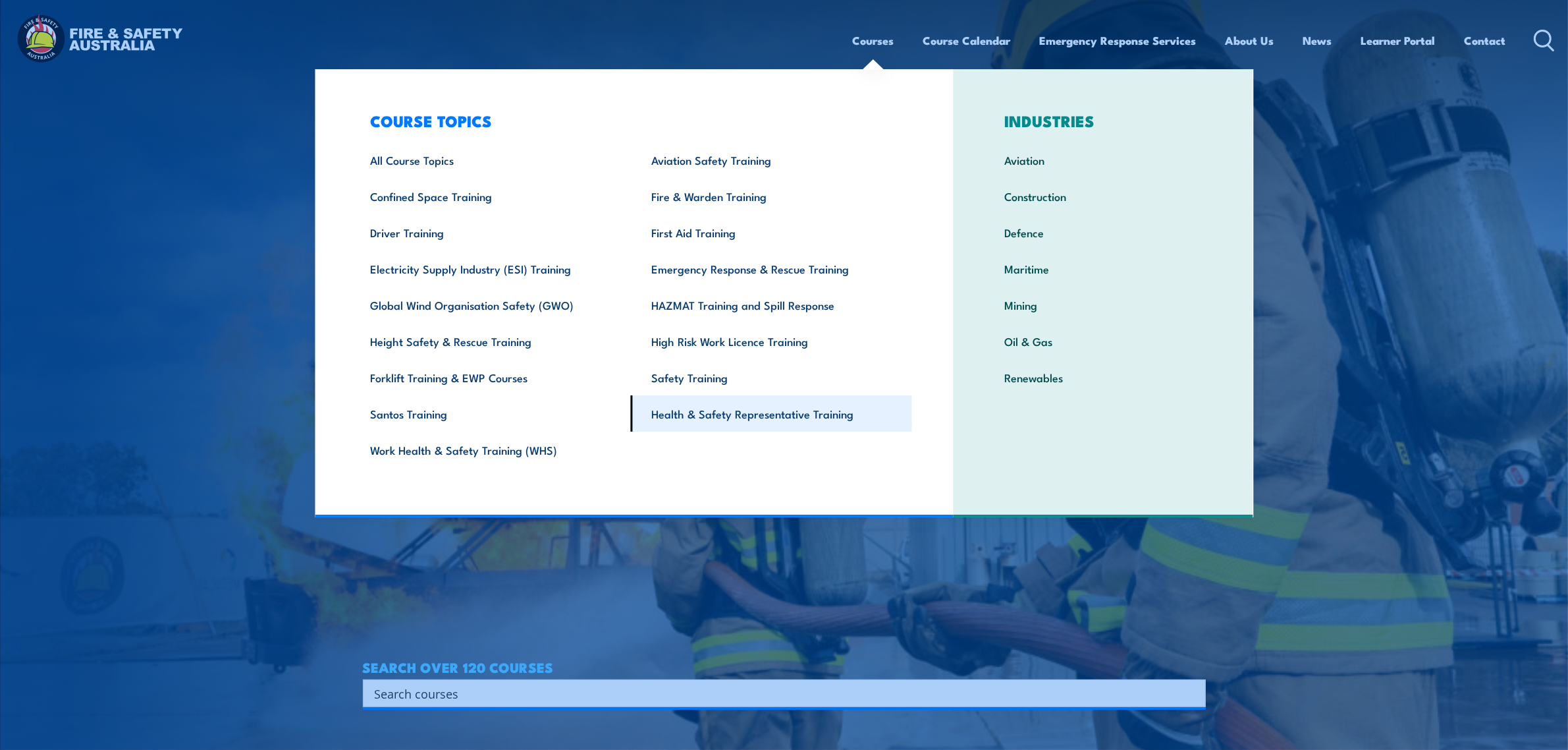
click at [712, 407] on link "Health & Safety Representative Training" at bounding box center [771, 413] width 281 height 36
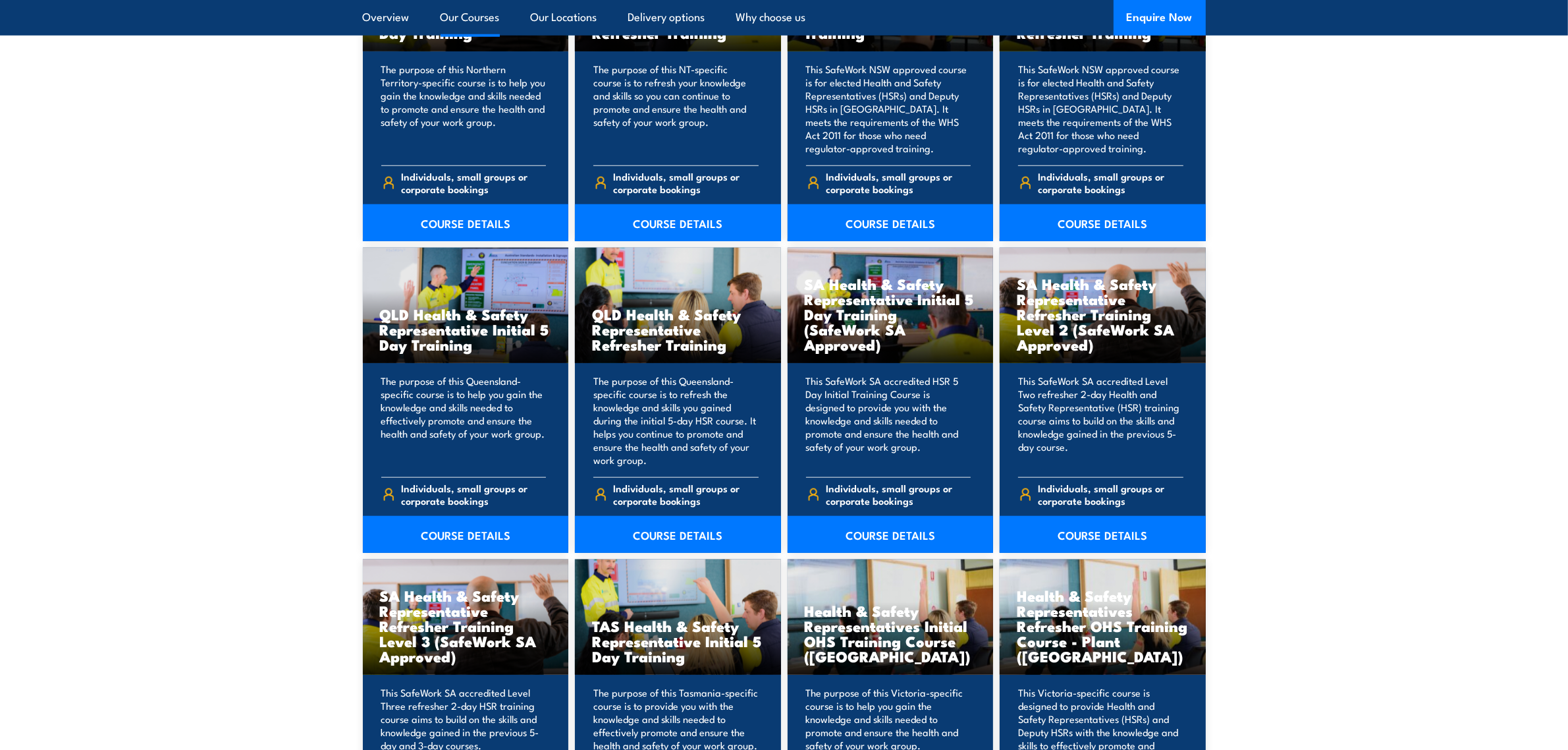
scroll to position [1894, 0]
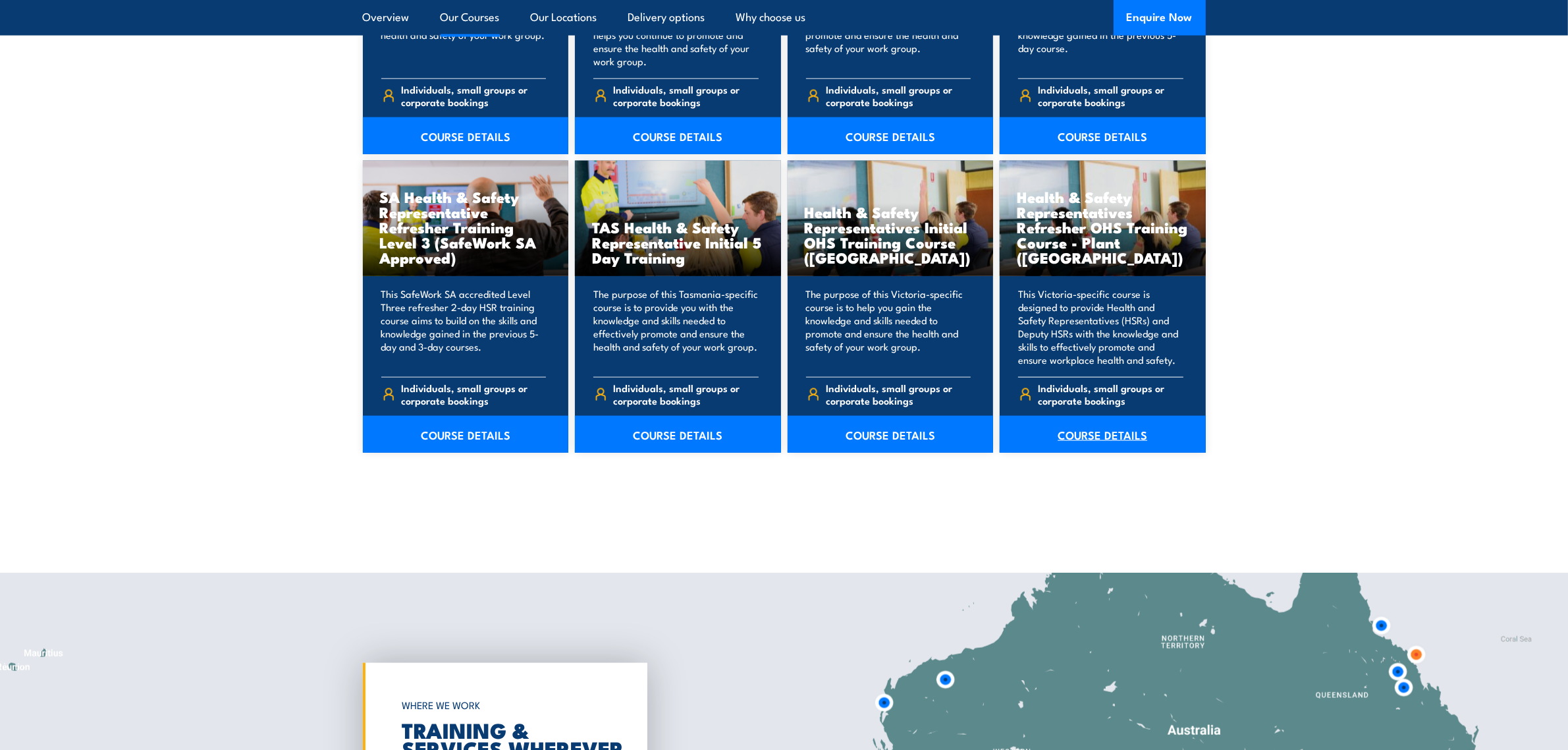
click at [1104, 440] on link "COURSE DETAILS" at bounding box center [1103, 434] width 206 height 37
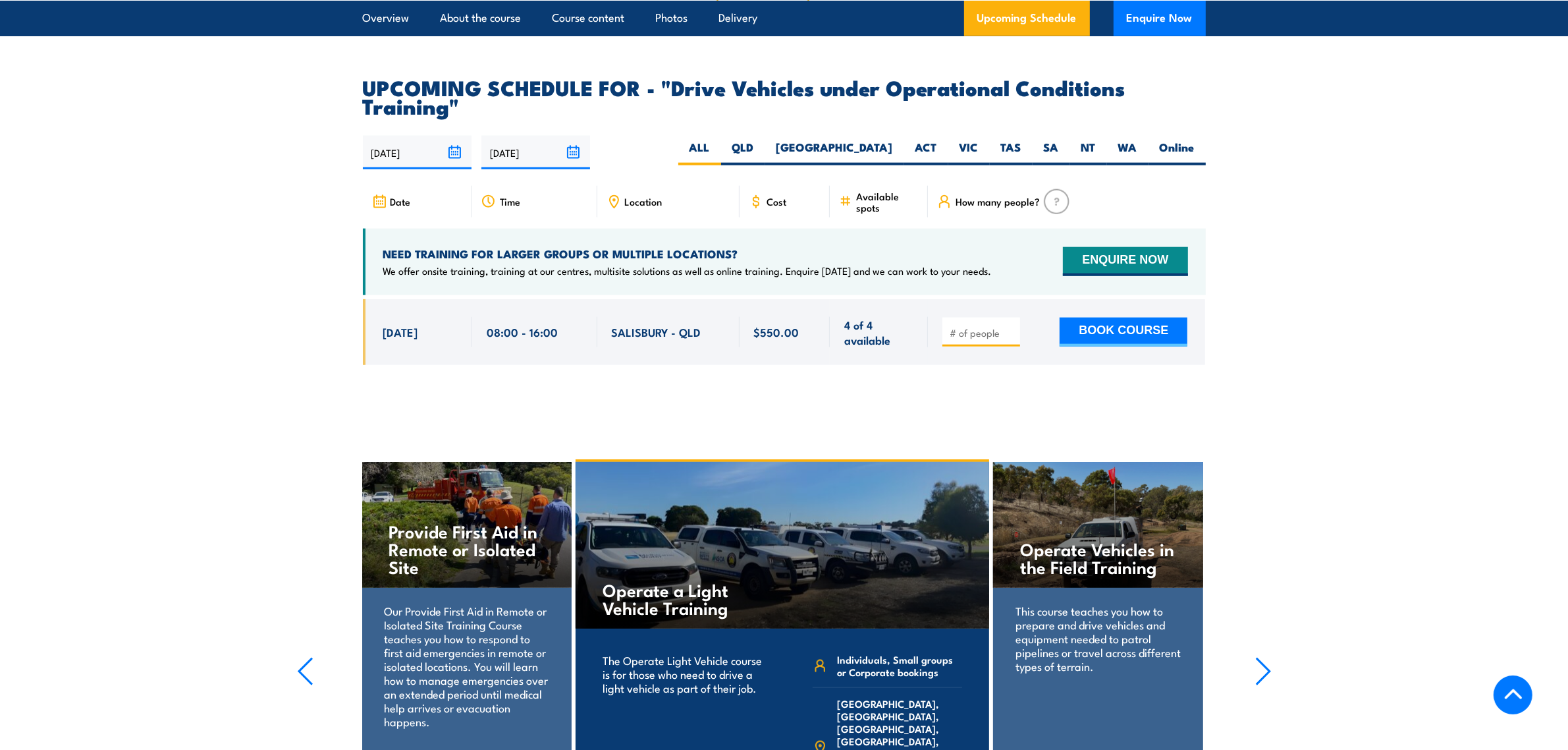
scroll to position [2010, 0]
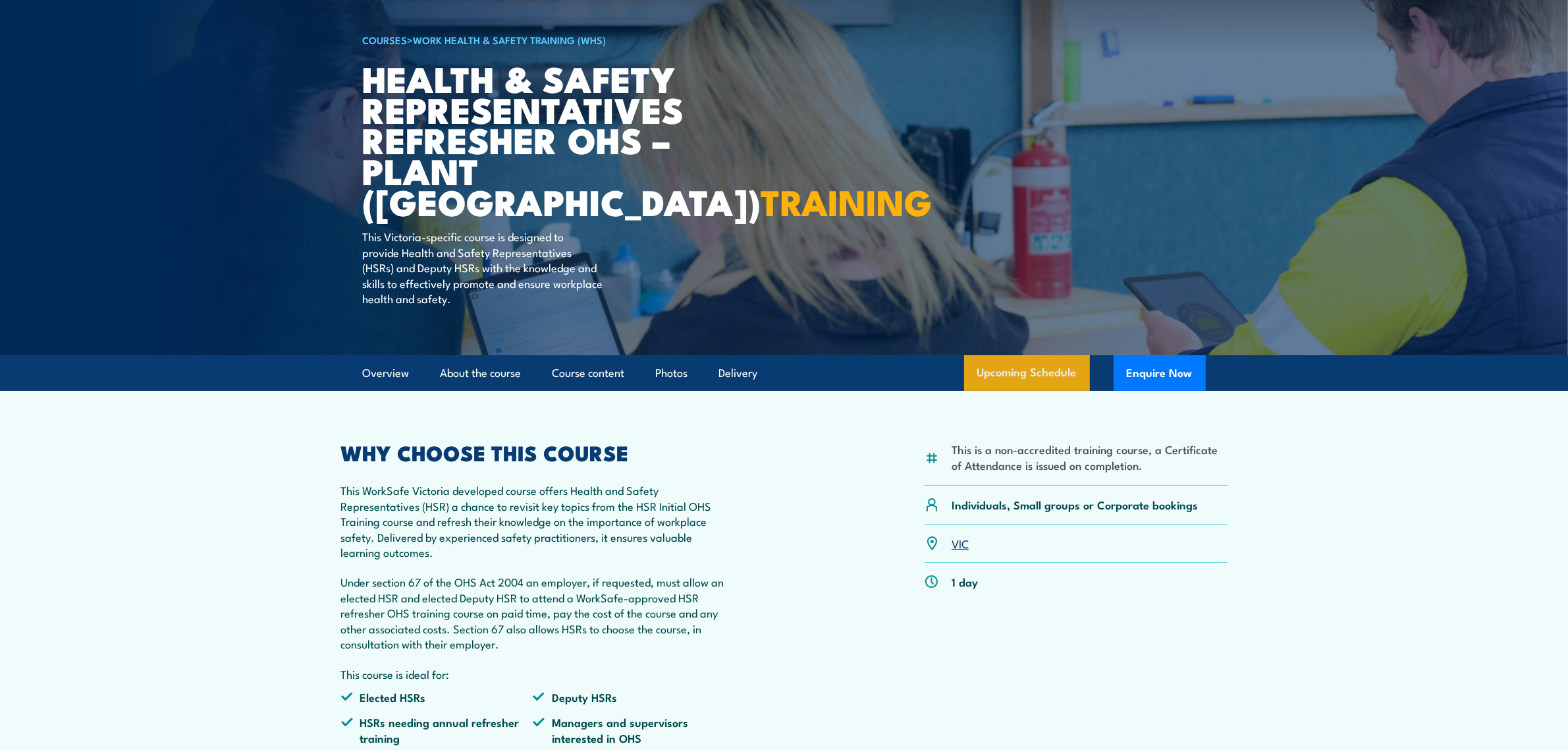
drag, startPoint x: 0, startPoint y: 0, endPoint x: 998, endPoint y: 384, distance: 1069.3
click at [998, 384] on link "Upcoming Schedule" at bounding box center [1026, 373] width 125 height 36
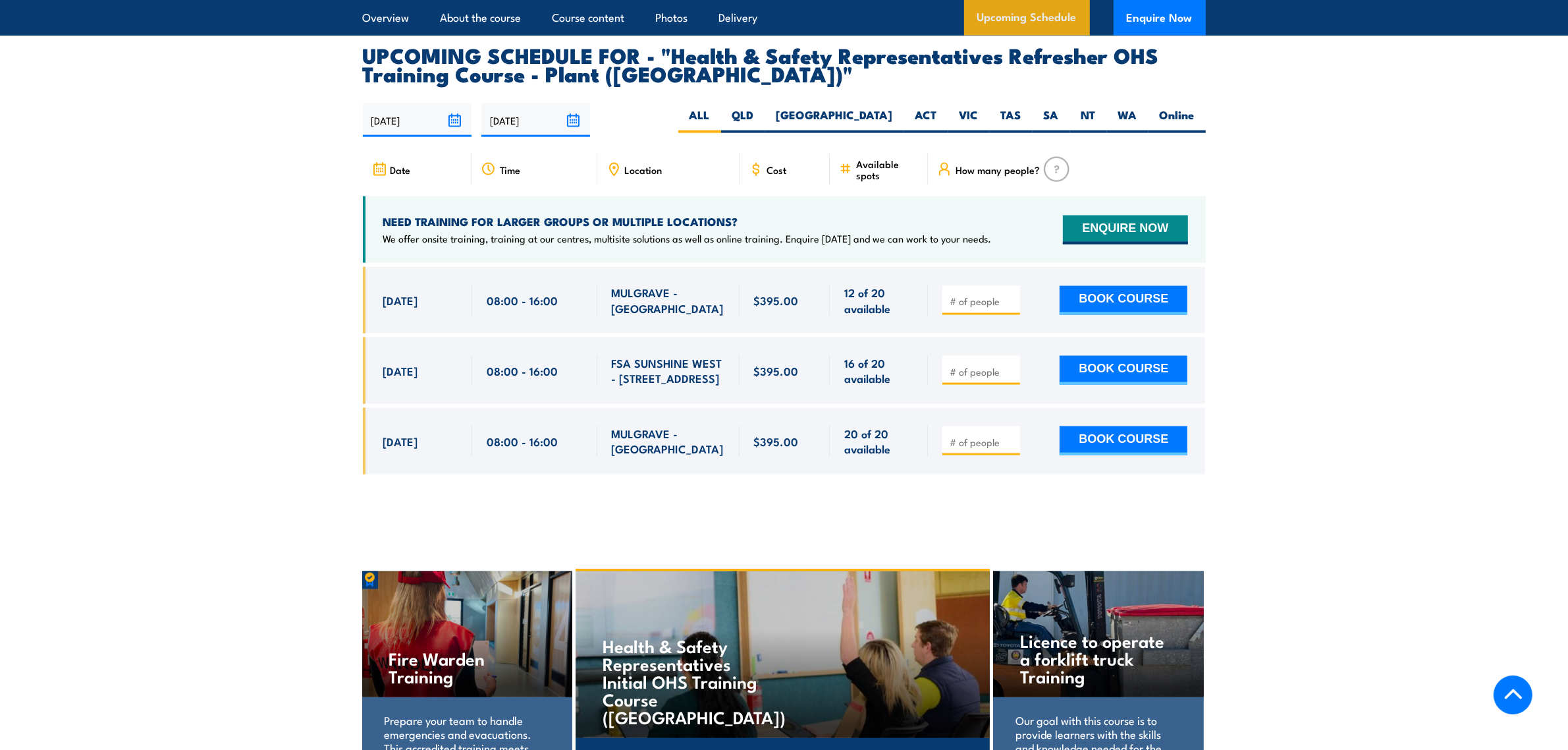
scroll to position [2368, 0]
